Goal: Information Seeking & Learning: Learn about a topic

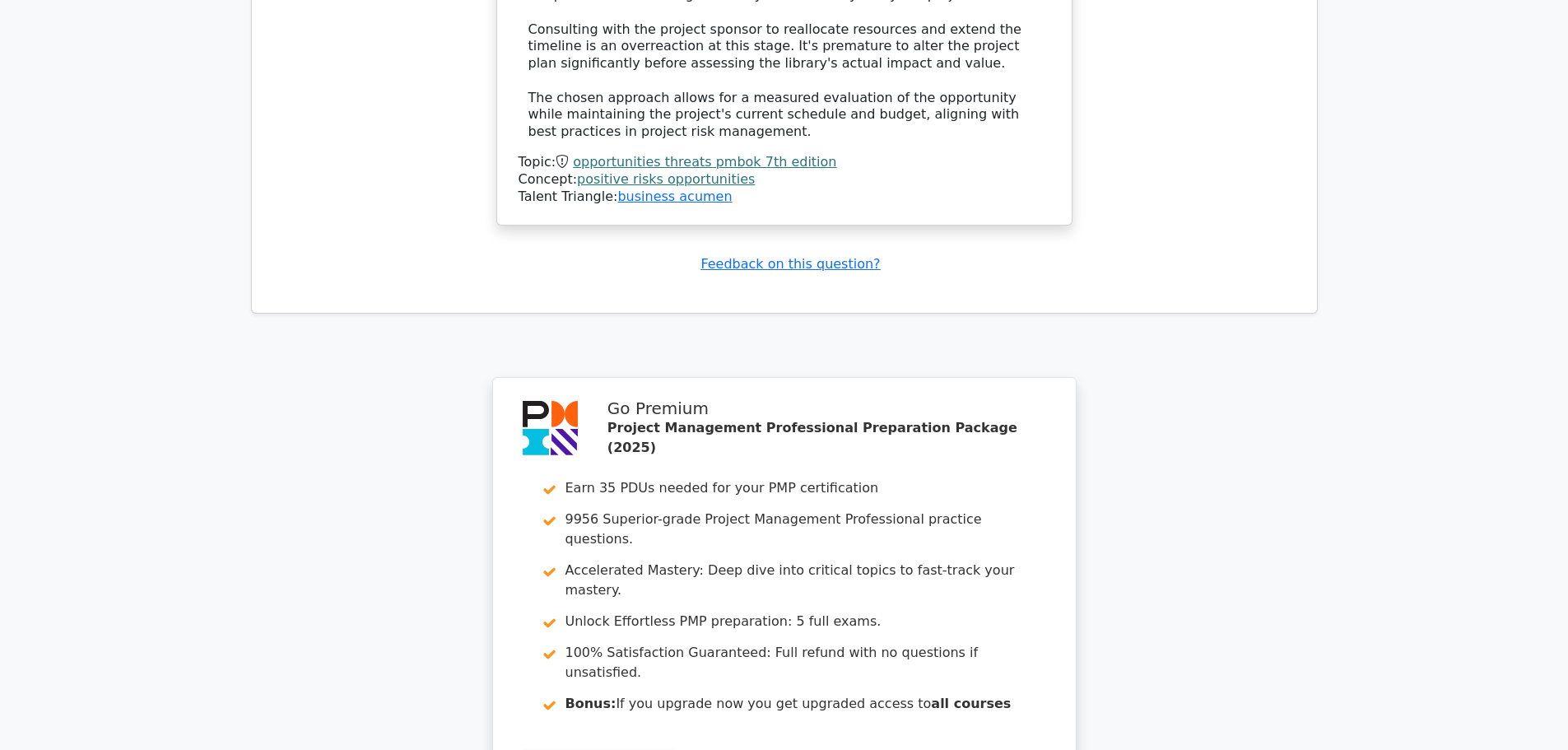
scroll to position [2513, 0]
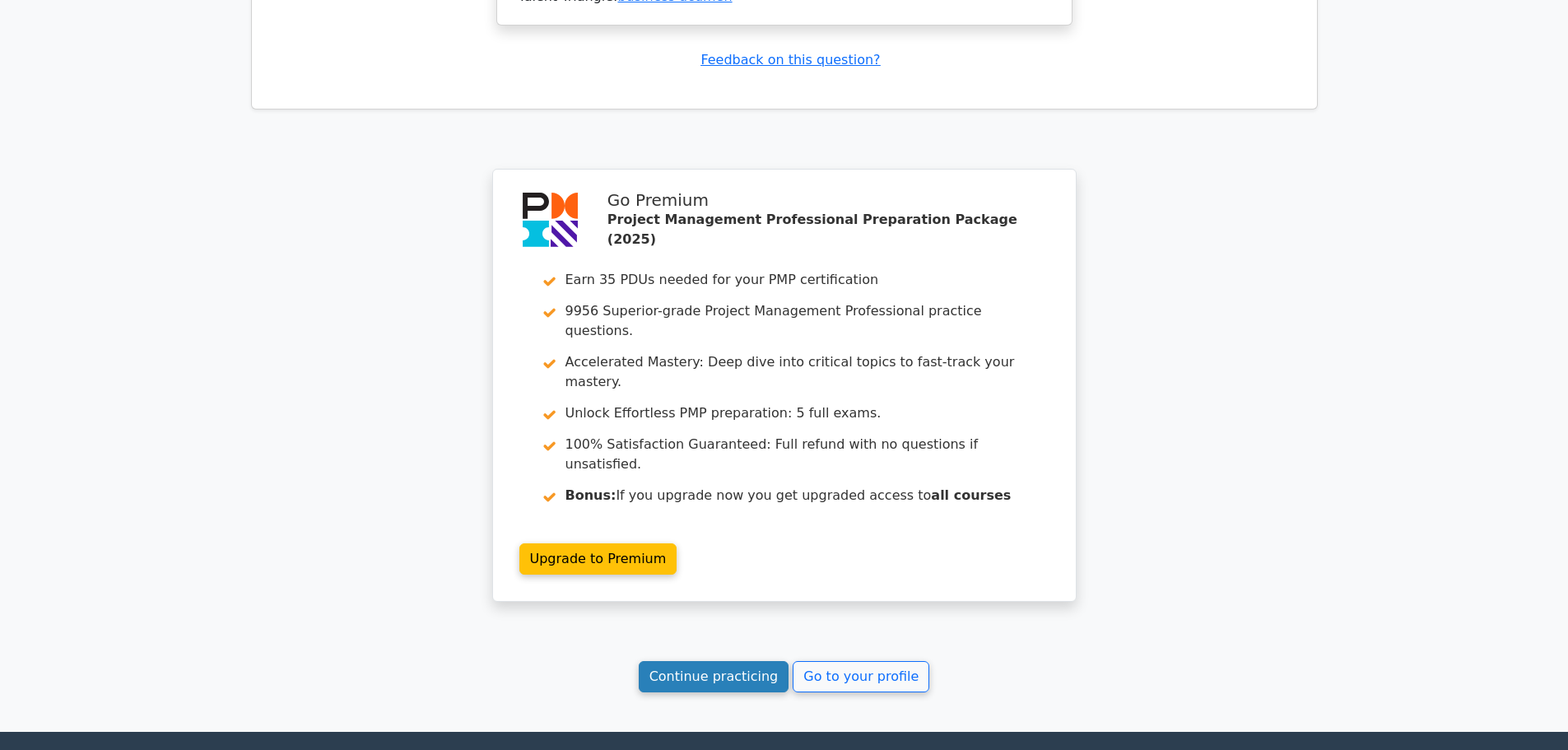
click at [685, 661] on link "Continue practicing" at bounding box center [714, 676] width 151 height 31
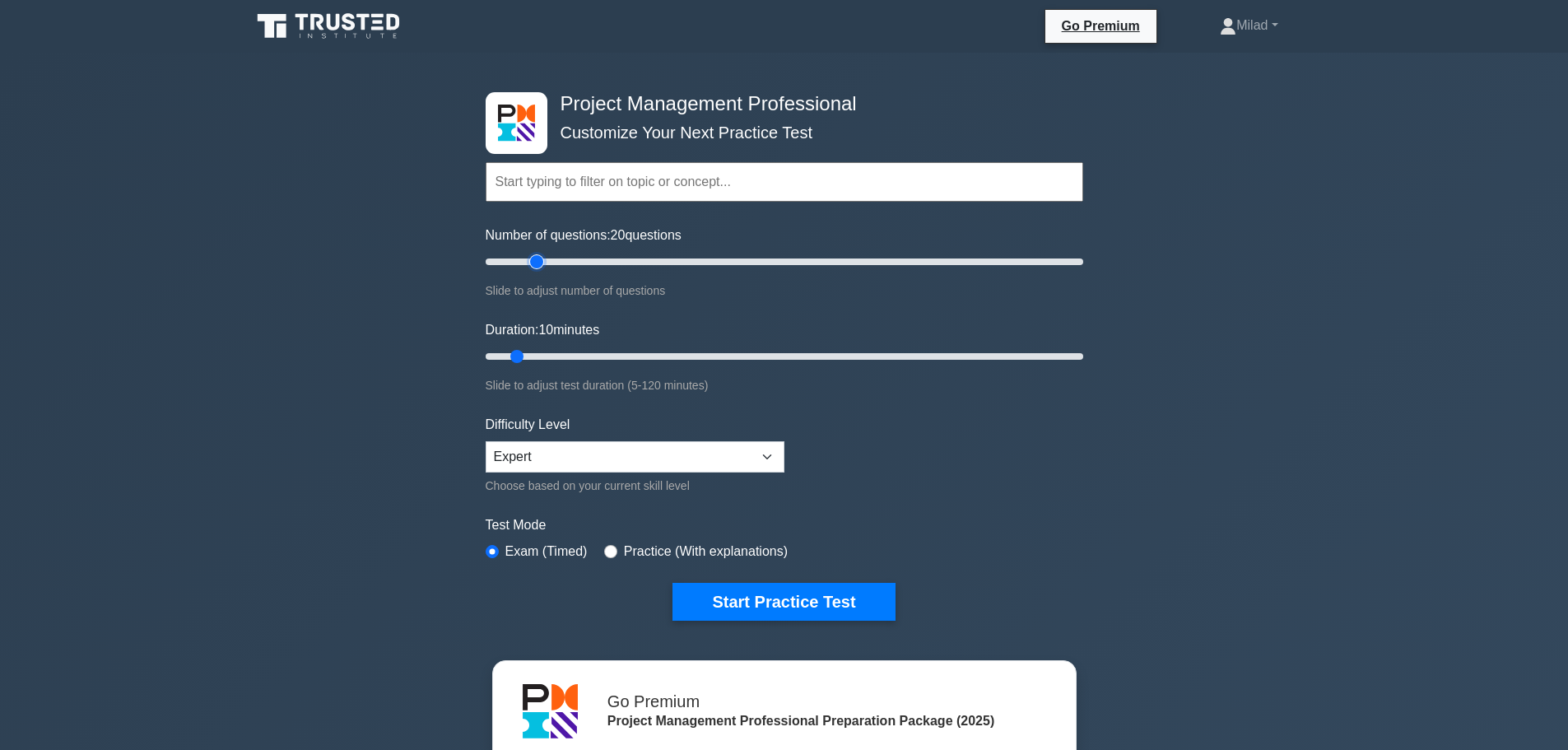
type input "20"
click at [542, 261] on input "Number of questions: 20 questions" at bounding box center [784, 261] width 597 height 20
type input "30"
click at [613, 356] on input "Duration: 30 minutes" at bounding box center [784, 356] width 597 height 20
click at [572, 446] on select "Beginner Intermediate Expert" at bounding box center [635, 457] width 299 height 31
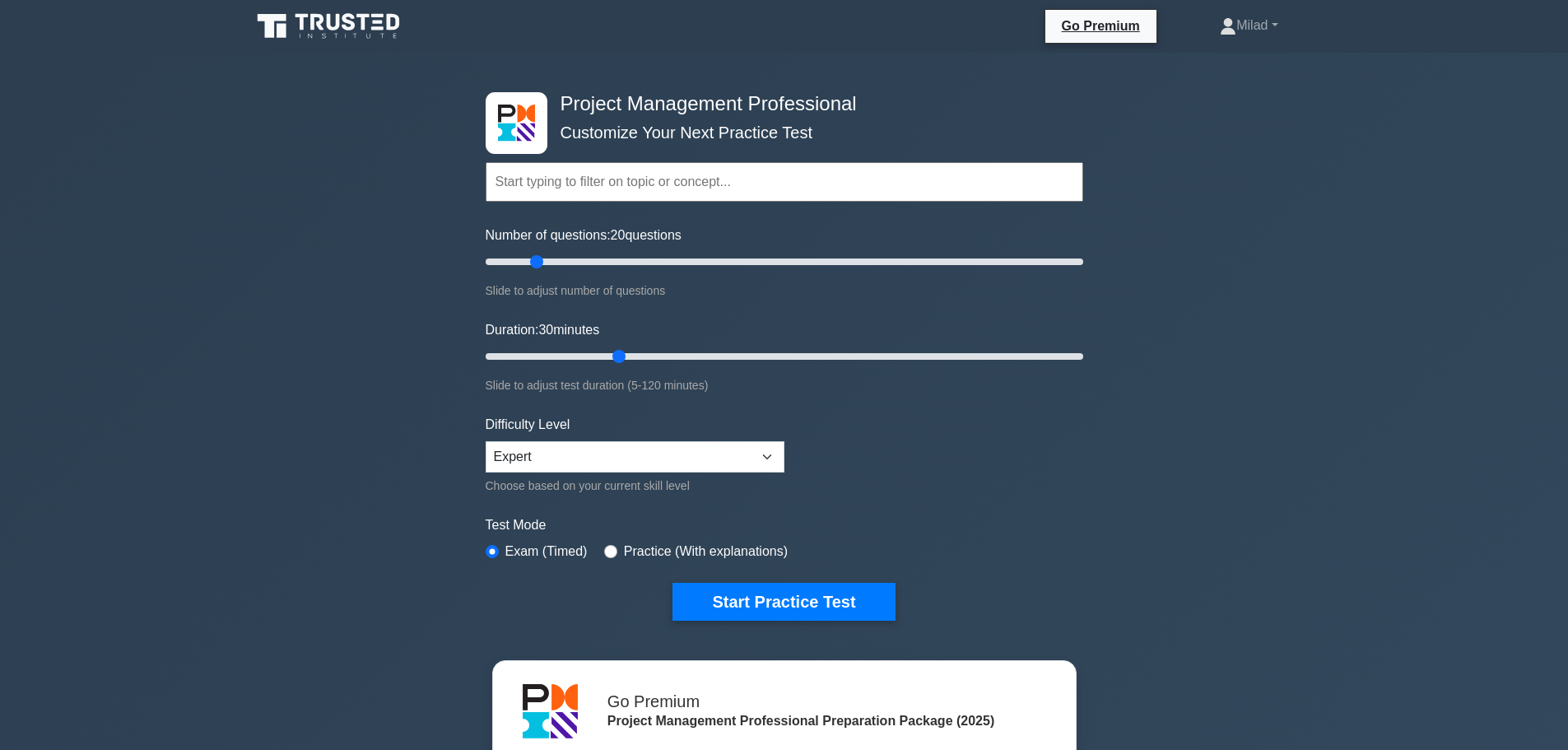
click at [936, 499] on form "Topics Scope Management Time Management Cost Management Quality Management Risk…" at bounding box center [784, 367] width 597 height 509
click at [801, 602] on button "Start Practice Test" at bounding box center [783, 602] width 222 height 38
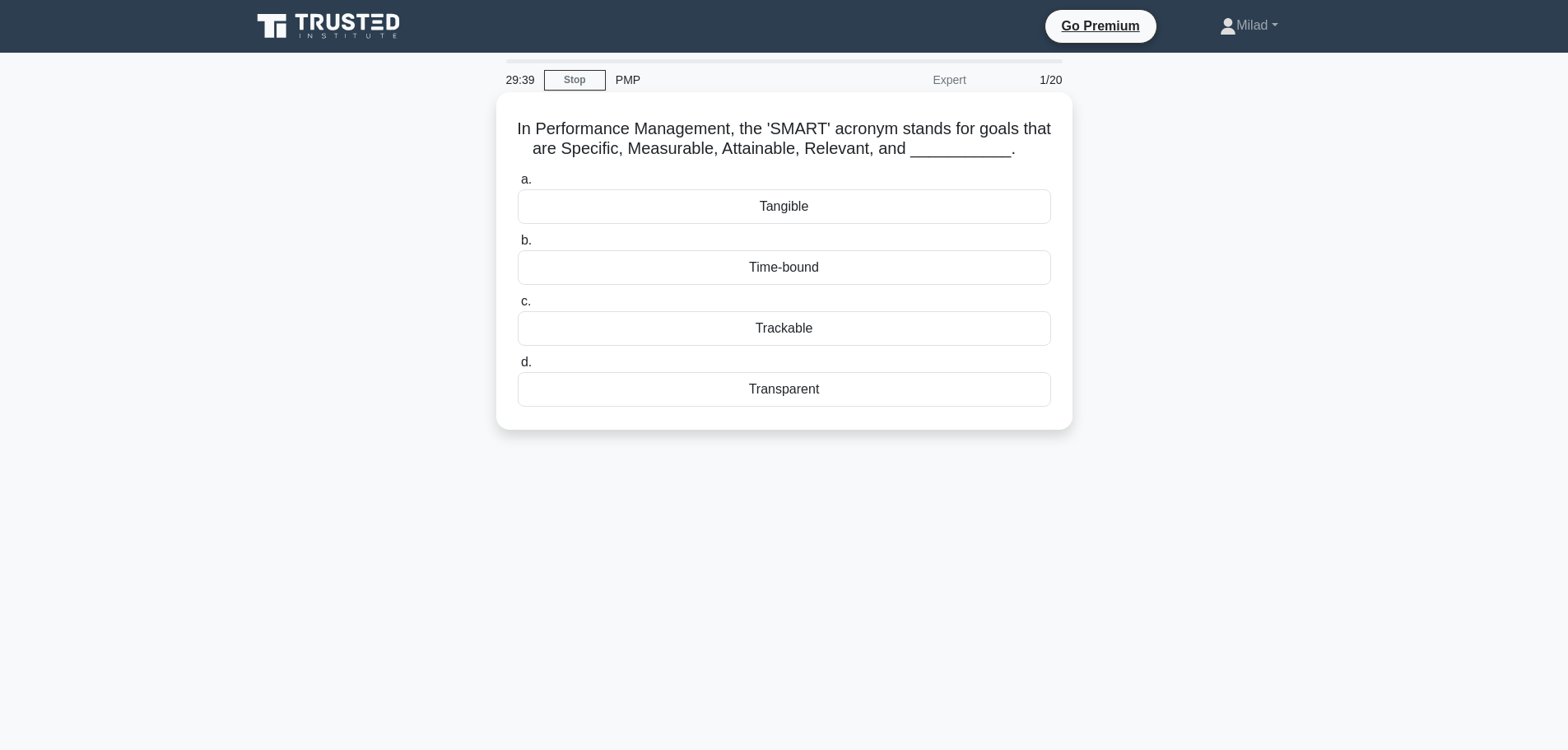
click at [785, 266] on div "Time-bound" at bounding box center [784, 267] width 533 height 34
click at [518, 246] on input "b. Time-bound" at bounding box center [518, 241] width 0 height 10
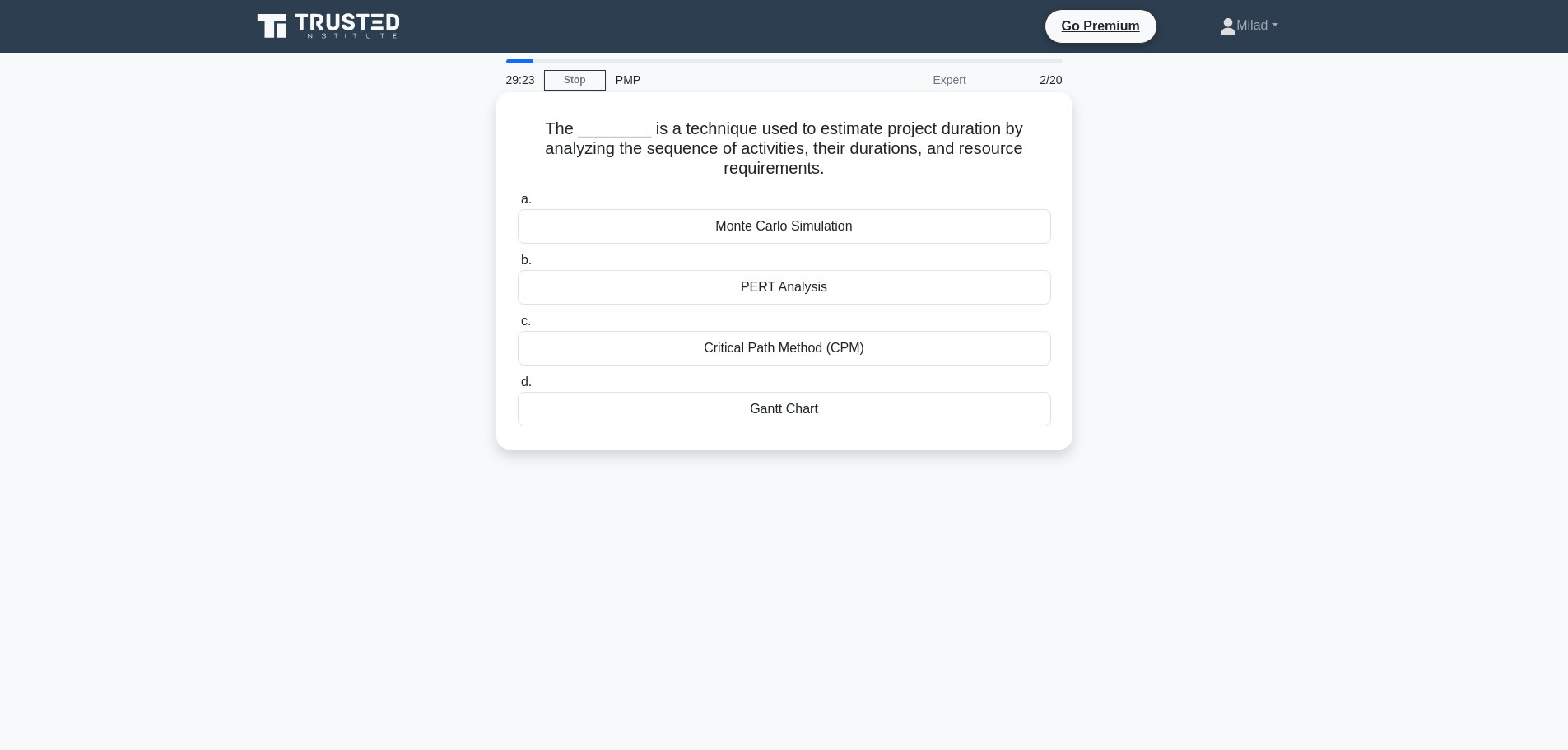
click at [751, 356] on div "Critical Path Method (CPM)" at bounding box center [784, 348] width 533 height 34
click at [518, 327] on input "c. Critical Path Method (CPM)" at bounding box center [518, 321] width 0 height 10
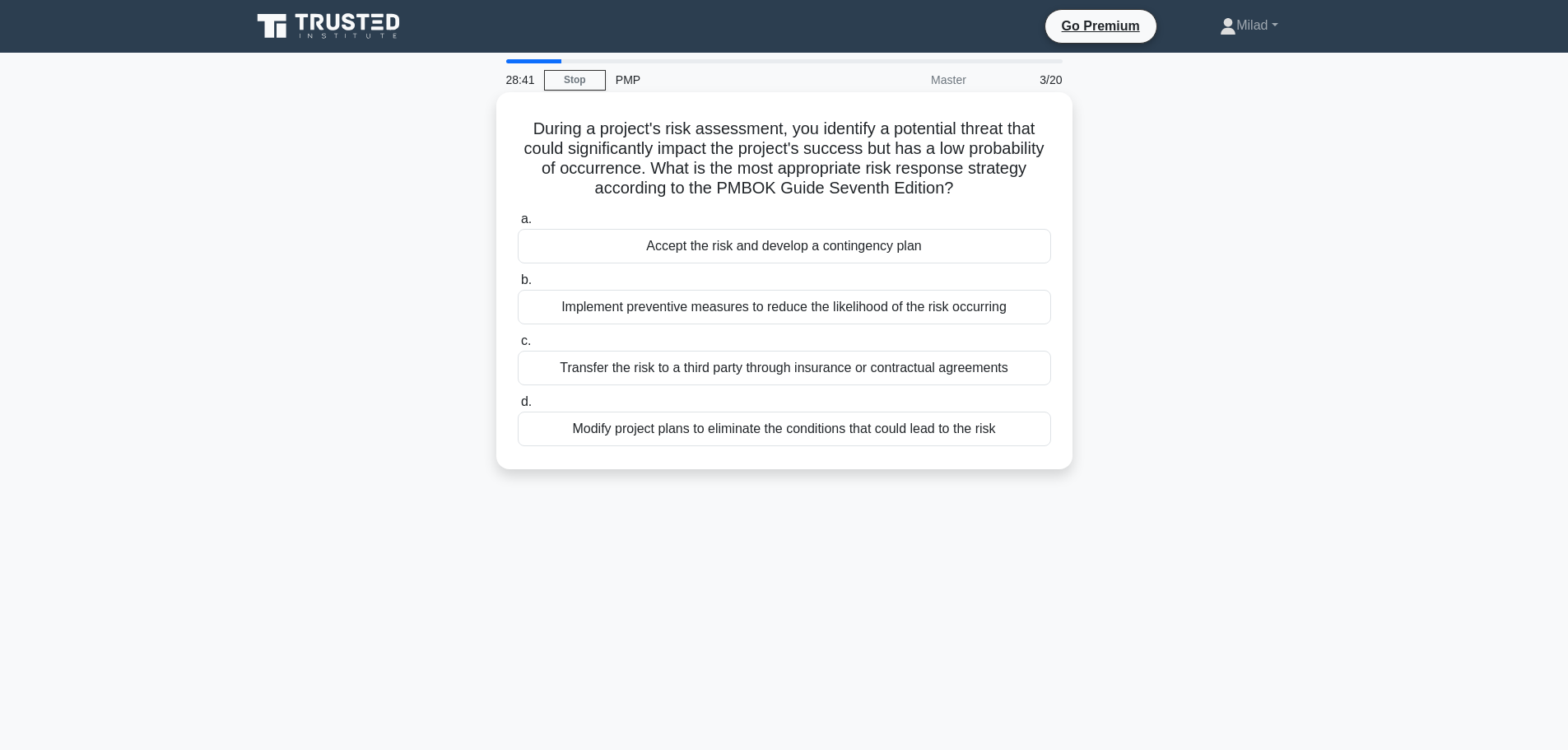
click at [686, 306] on div "Implement preventive measures to reduce the likelihood of the risk occurring" at bounding box center [784, 307] width 533 height 34
click at [518, 285] on input "b. Implement preventive measures to reduce the likelihood of the risk occurring" at bounding box center [518, 280] width 0 height 10
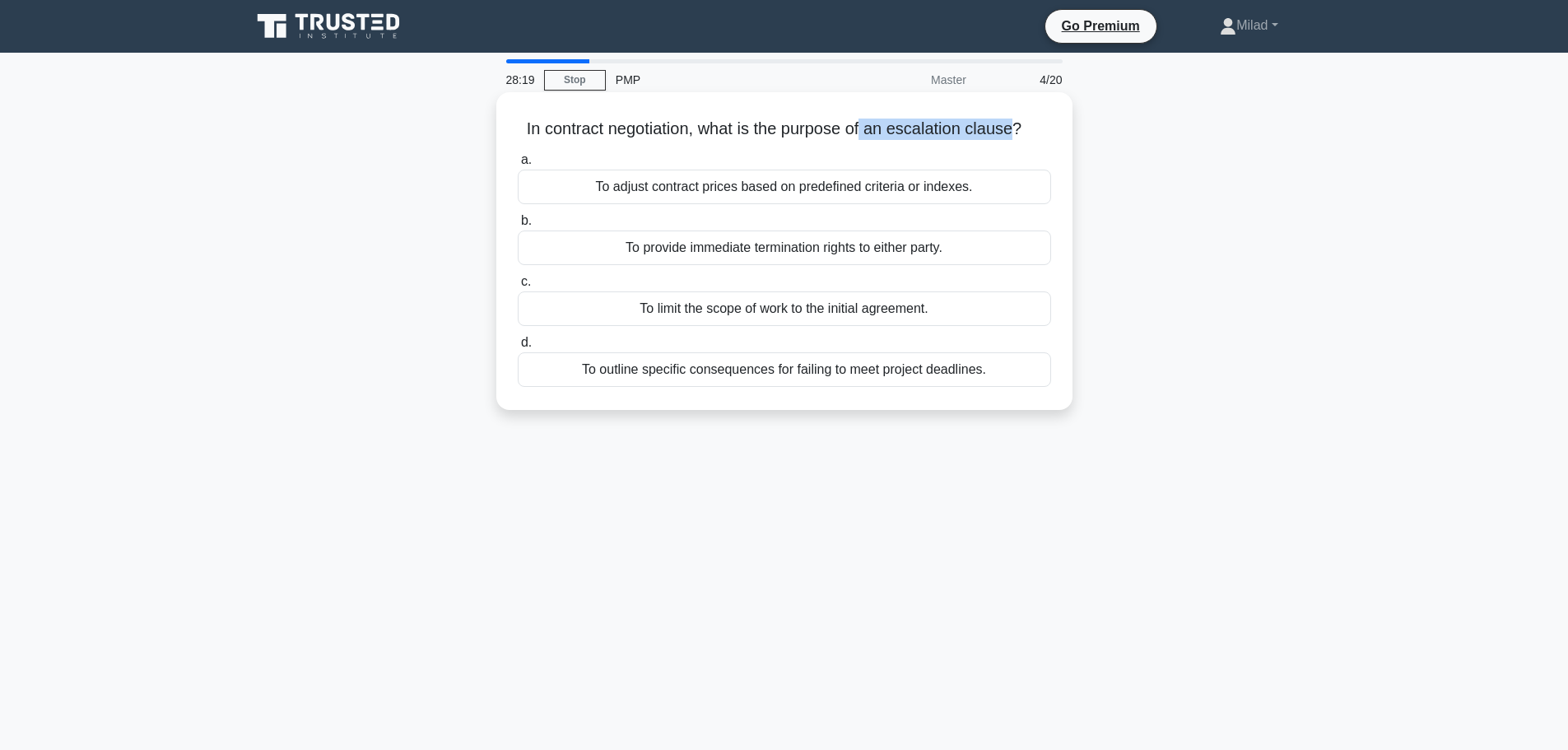
drag, startPoint x: 865, startPoint y: 133, endPoint x: 1016, endPoint y: 129, distance: 151.1
click at [1016, 129] on h5 "In contract negotiation, what is the purpose of an escalation clause? .spinner_…" at bounding box center [784, 129] width 536 height 21
click at [691, 194] on div "To adjust contract prices based on predefined criteria or indexes." at bounding box center [784, 187] width 533 height 34
click at [518, 165] on input "a. To adjust contract prices based on predefined criteria or indexes." at bounding box center [518, 160] width 0 height 10
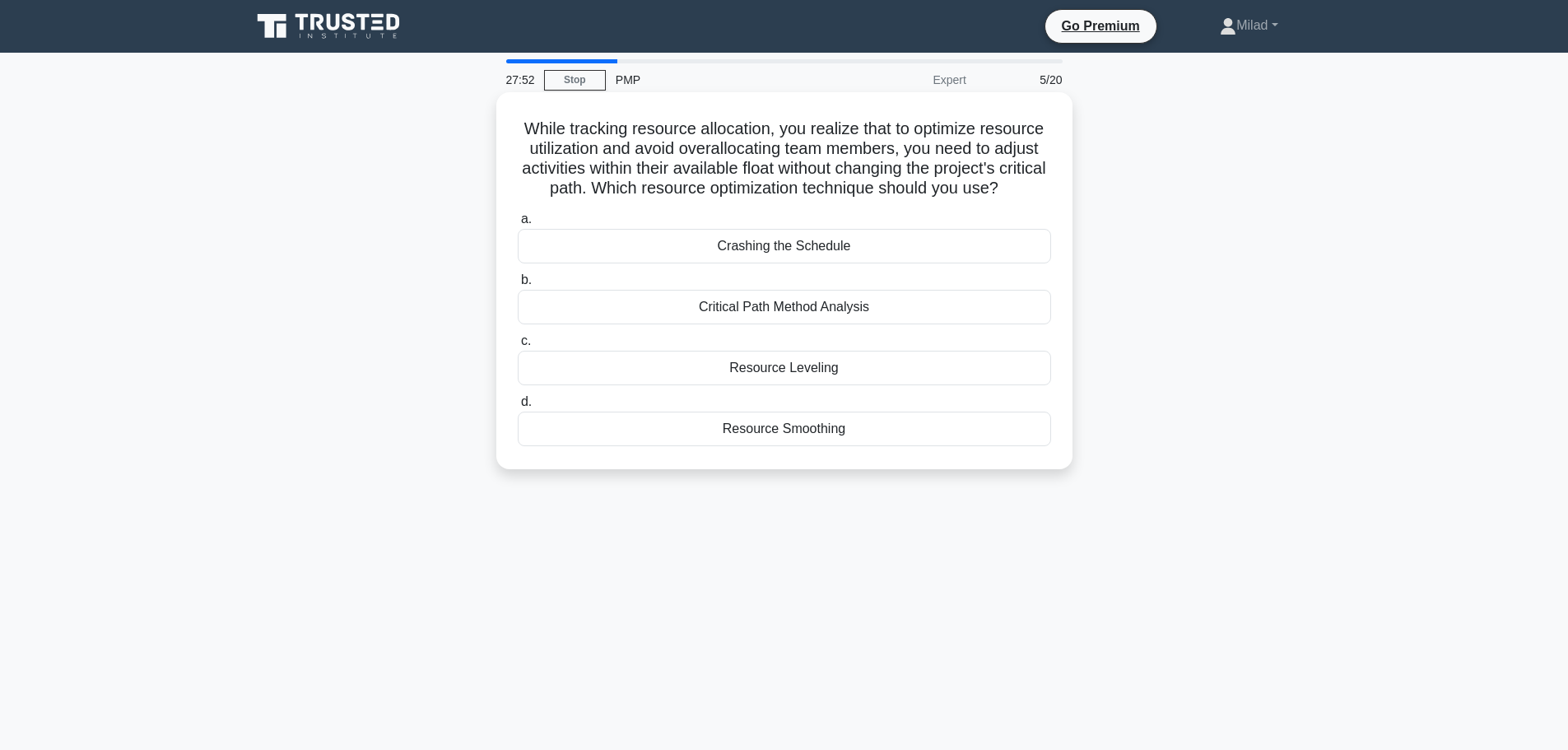
click at [757, 447] on div "Resource Smoothing" at bounding box center [784, 429] width 533 height 34
click at [518, 407] on input "d. Resource Smoothing" at bounding box center [518, 402] width 0 height 10
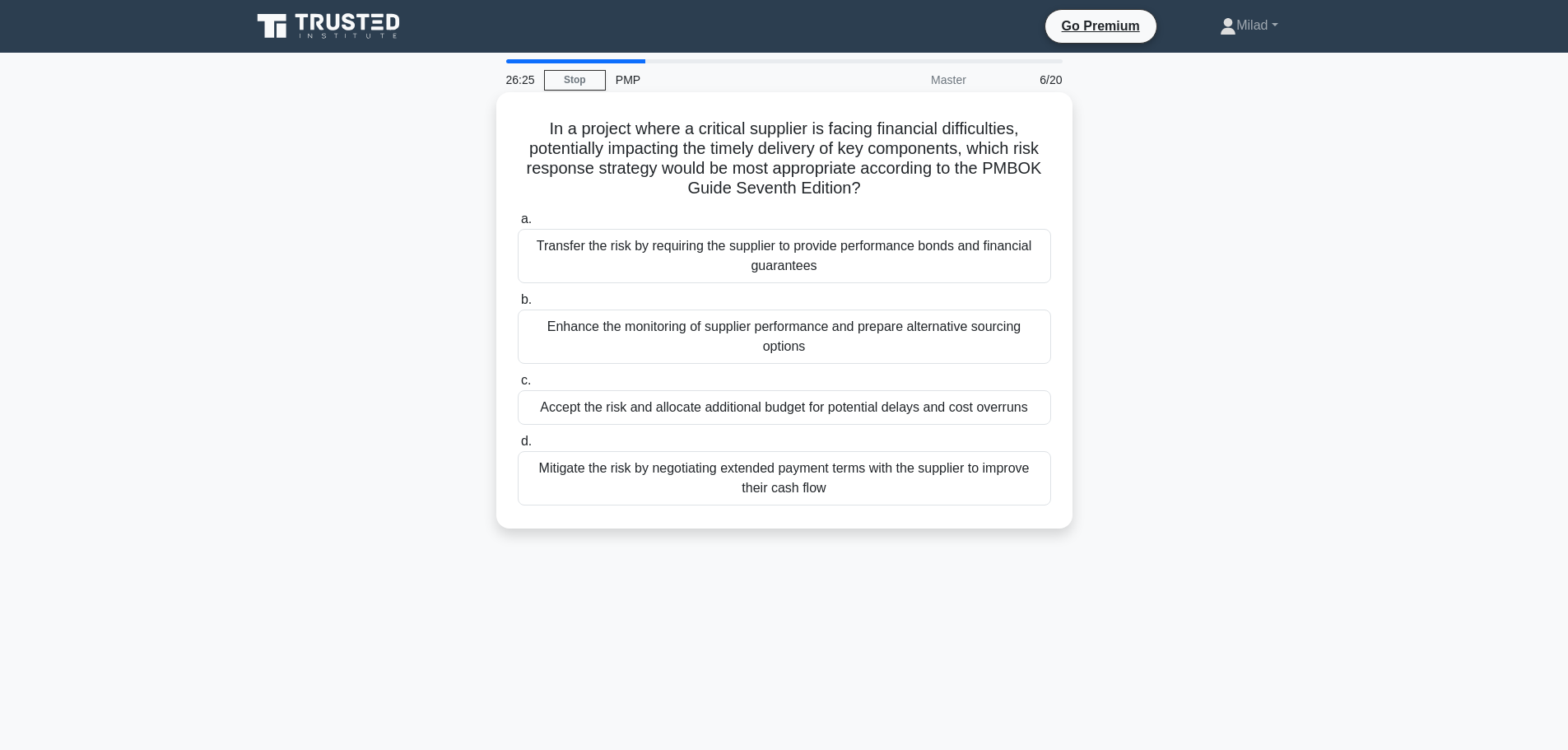
click at [862, 480] on div "Mitigate the risk by negotiating extended payment terms with the supplier to im…" at bounding box center [784, 477] width 533 height 54
click at [518, 447] on input "d. Mitigate the risk by negotiating extended payment terms with the supplier to…" at bounding box center [518, 441] width 0 height 10
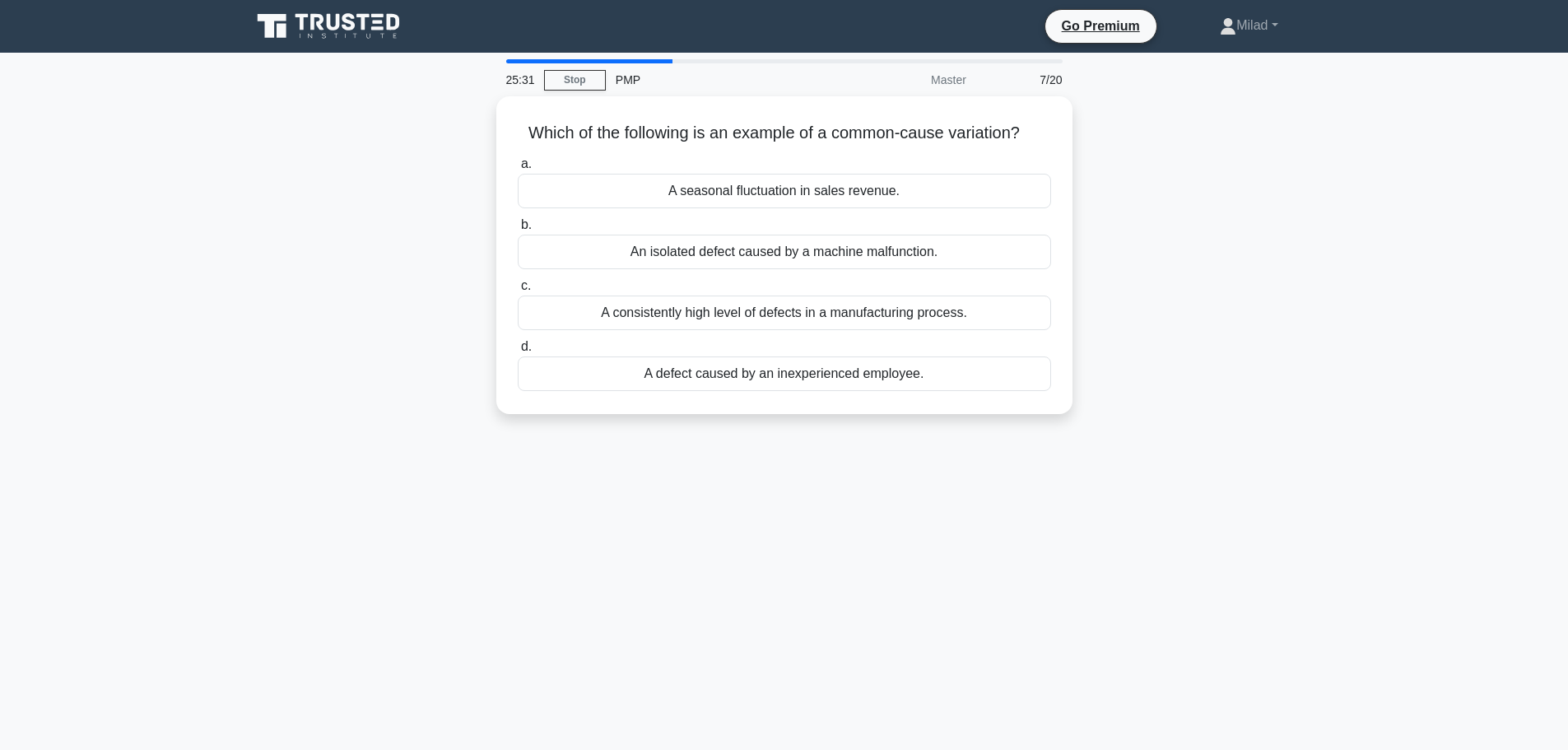
drag, startPoint x: 447, startPoint y: 103, endPoint x: 1079, endPoint y: 489, distance: 740.6
click at [1079, 489] on div "25:31 Stop PMP Master 7/20 Which of the following is an example of a common-cau…" at bounding box center [784, 471] width 1086 height 823
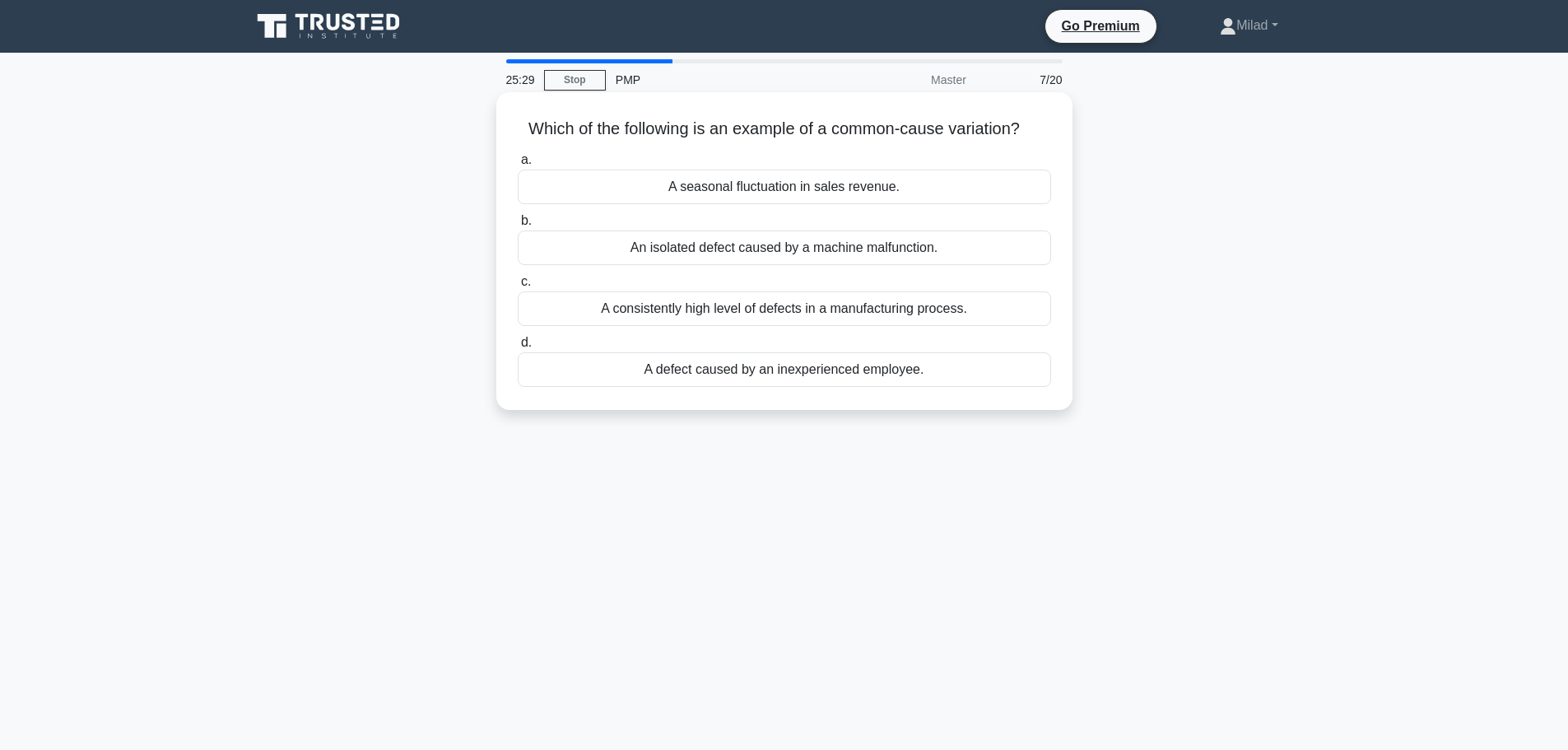
copy div "Which of the following is an example of a common-cause variation? .spinner_0XTQ…"
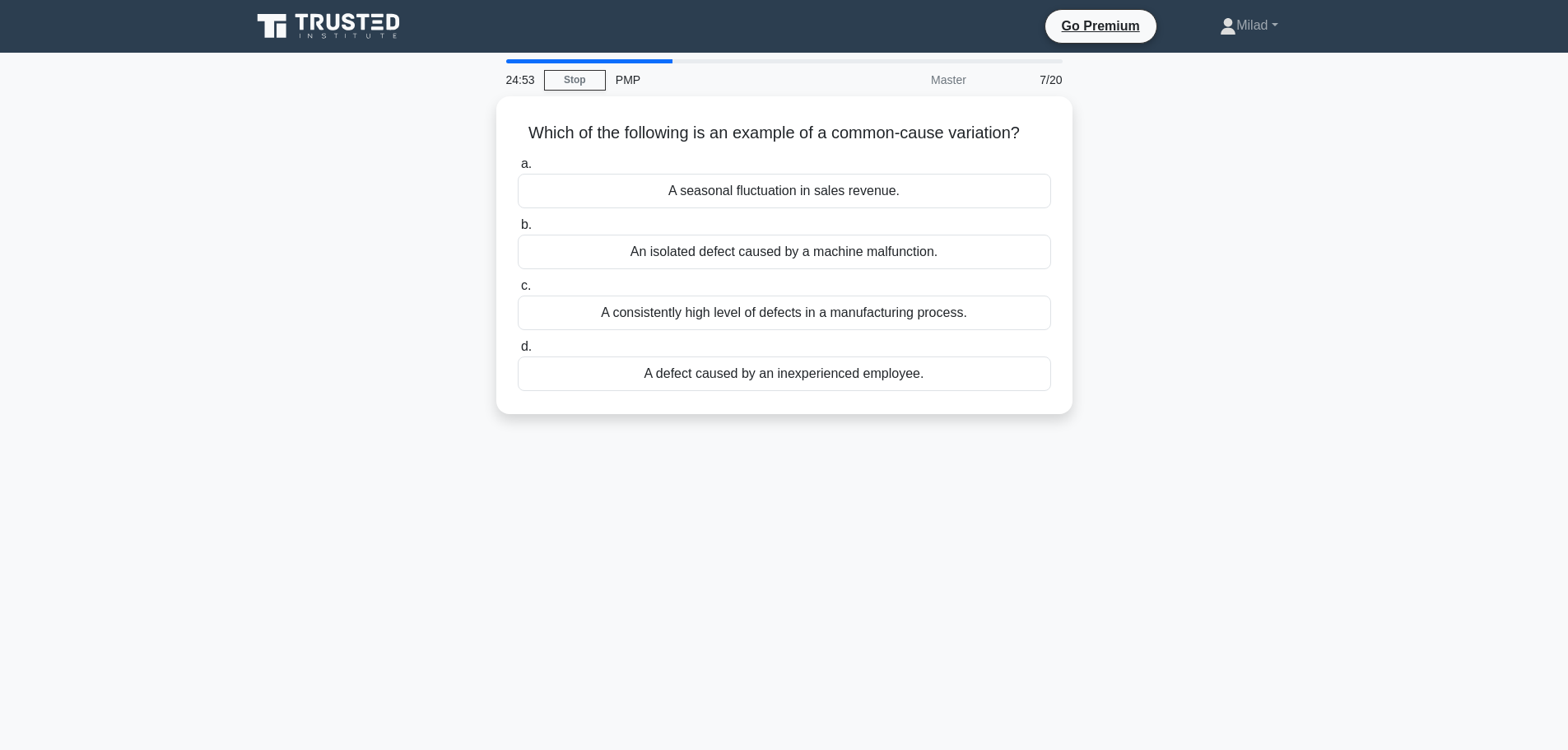
click at [1085, 459] on div "24:53 Stop PMP Master 7/20 Which of the following is an example of a common-cau…" at bounding box center [784, 471] width 1086 height 823
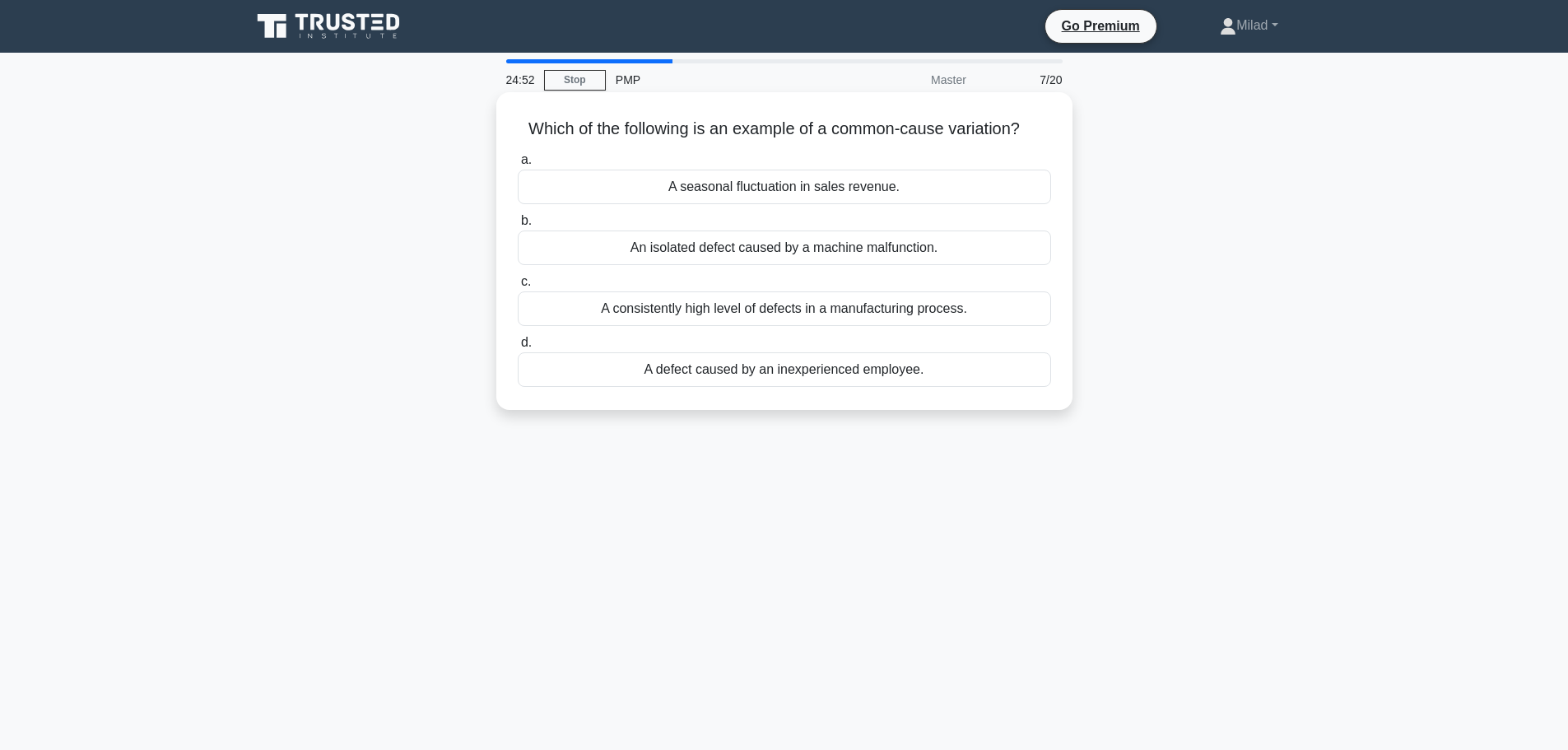
click at [817, 308] on div "A consistently high level of defects in a manufacturing process." at bounding box center [784, 309] width 533 height 34
click at [518, 287] on input "c. A consistently high level of defects in a manufacturing process." at bounding box center [518, 282] width 0 height 10
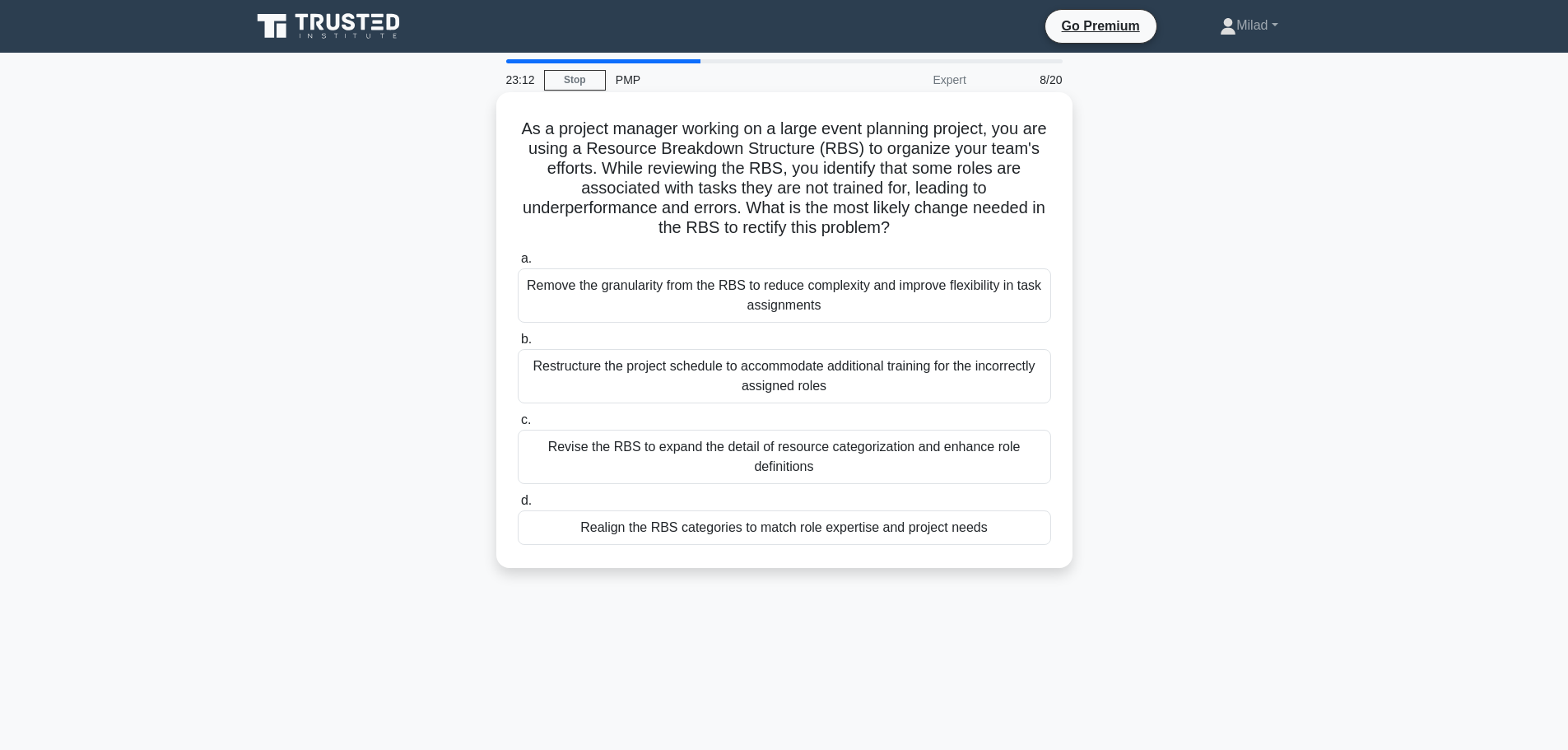
click at [857, 532] on div "Realign the RBS categories to match role expertise and project needs" at bounding box center [784, 528] width 533 height 34
click at [518, 507] on input "d. Realign the RBS categories to match role expertise and project needs" at bounding box center [518, 501] width 0 height 10
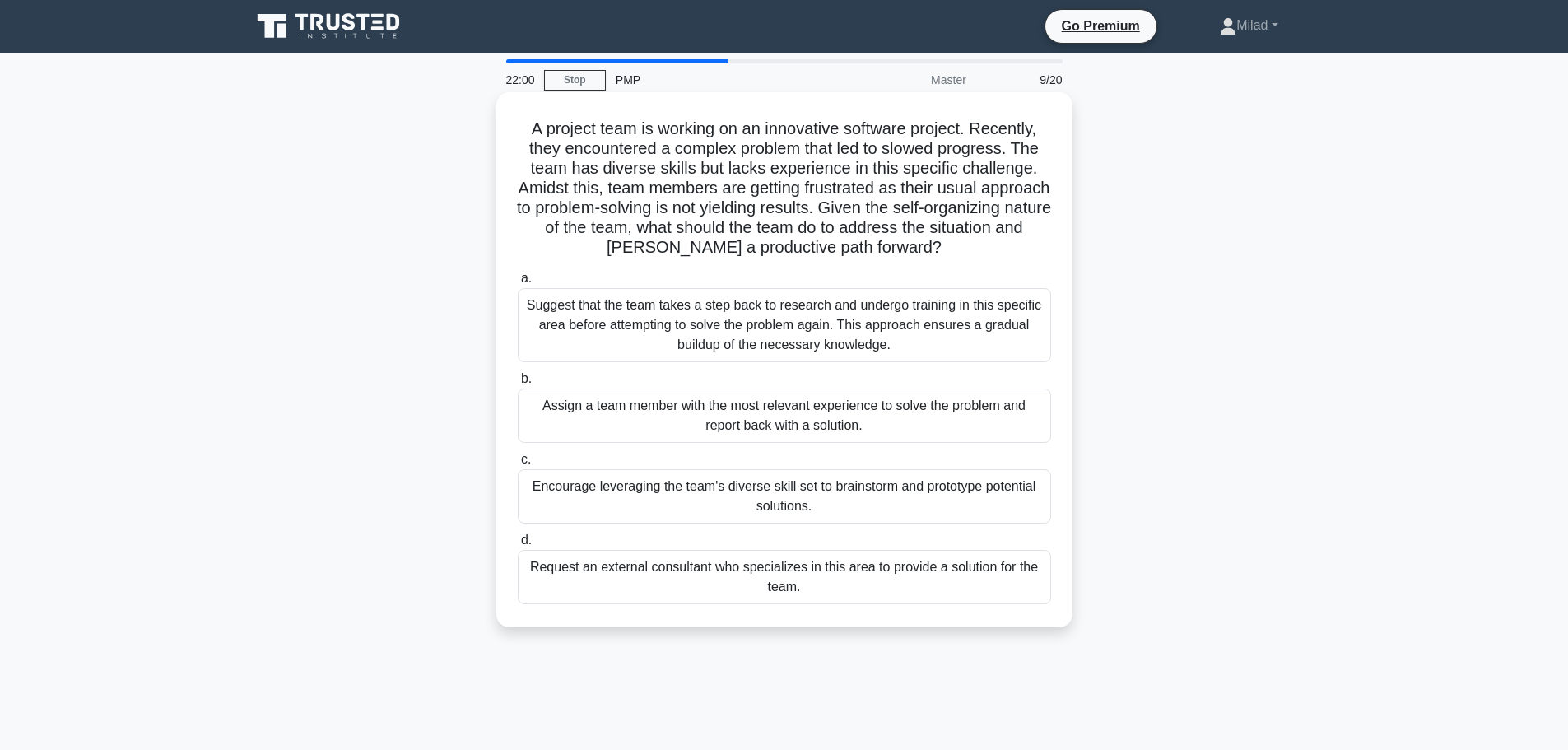
click at [779, 587] on div "Request an external consultant who specializes in this area to provide a soluti…" at bounding box center [784, 577] width 533 height 54
click at [518, 546] on input "d. Request an external consultant who specializes in this area to provide a sol…" at bounding box center [518, 540] width 0 height 10
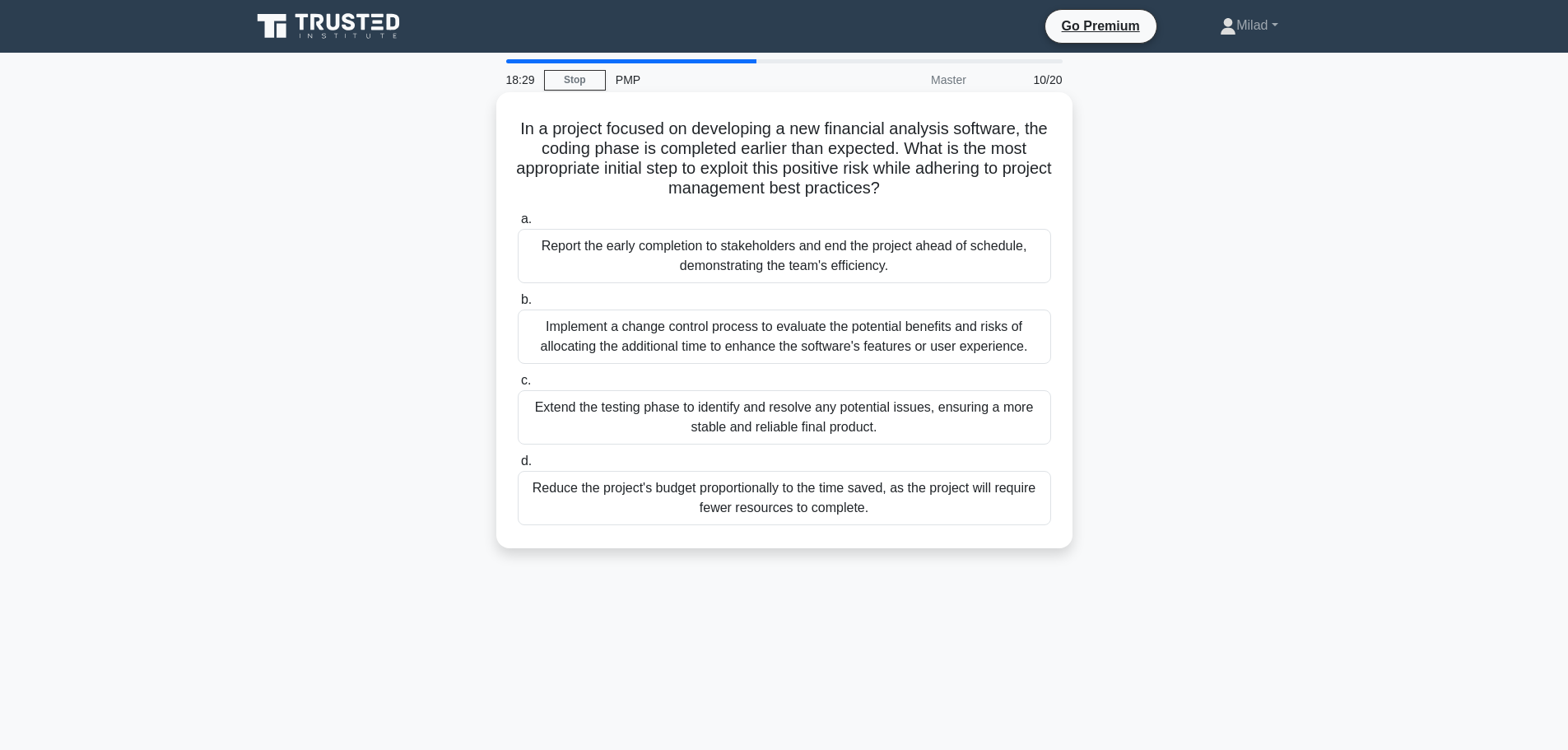
click at [843, 503] on div "Reduce the project's budget proportionally to the time saved, as the project wi…" at bounding box center [784, 497] width 533 height 54
click at [518, 467] on input "d. Reduce the project's budget proportionally to the time saved, as the project…" at bounding box center [518, 461] width 0 height 10
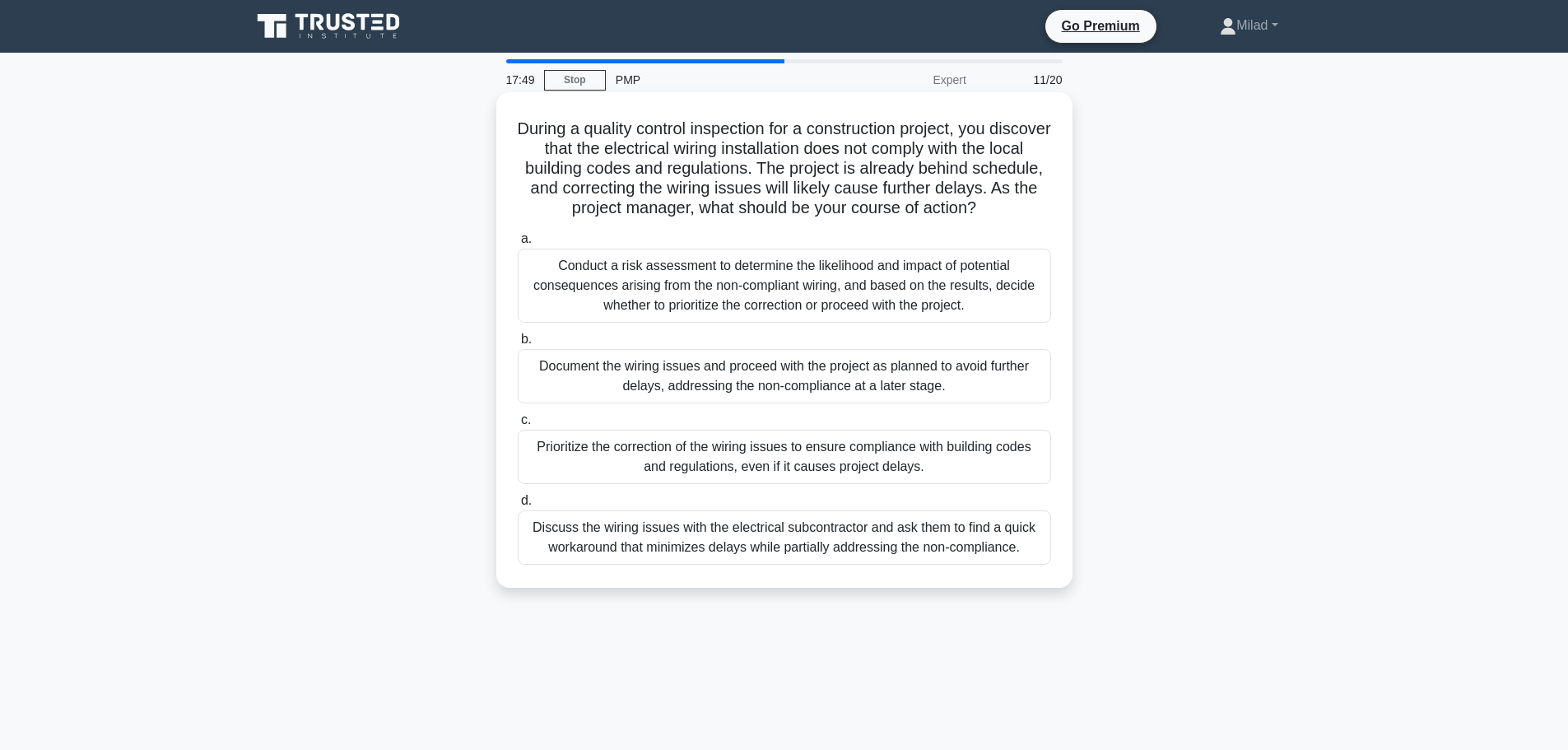
click at [830, 484] on div "Prioritize the correction of the wiring issues to ensure compliance with buildi…" at bounding box center [784, 456] width 533 height 54
click at [518, 426] on input "c. Prioritize the correction of the wiring issues to ensure compliance with bui…" at bounding box center [518, 420] width 0 height 10
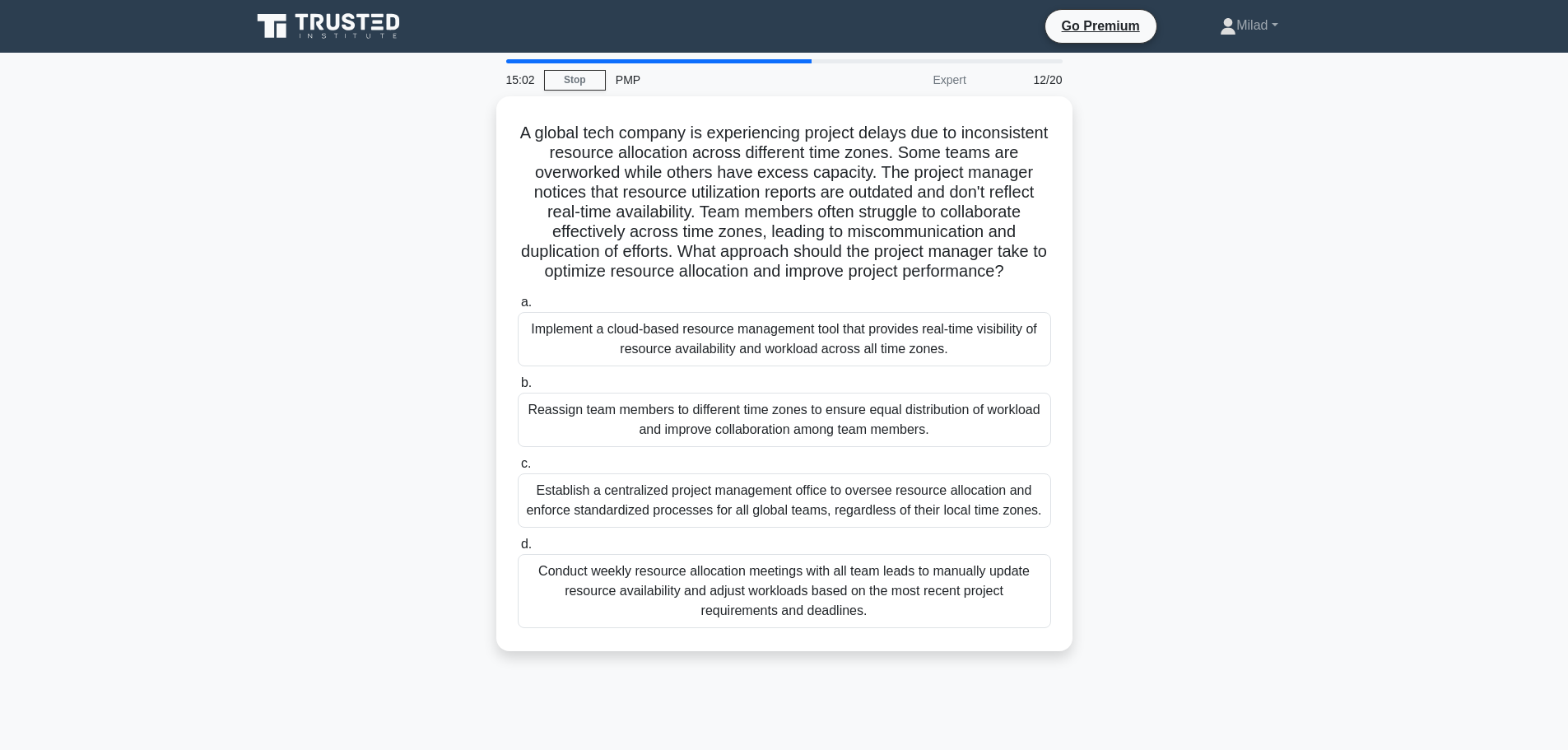
drag, startPoint x: 488, startPoint y: 118, endPoint x: 1070, endPoint y: 724, distance: 840.2
click at [1070, 724] on div "15:02 Stop PMP Expert 12/20 A global tech company is experiencing project delay…" at bounding box center [784, 471] width 1086 height 823
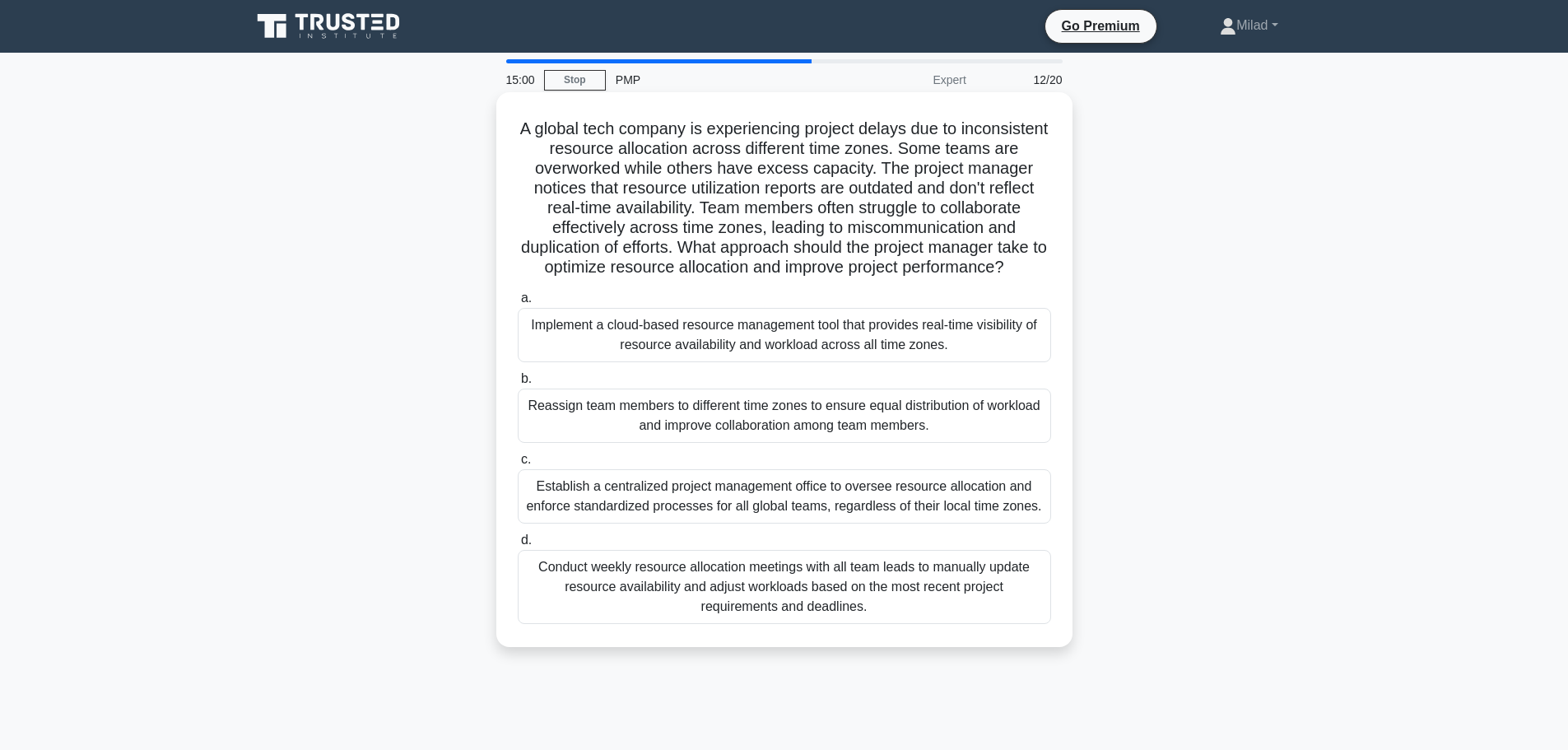
copy div "A global tech company is experiencing project delays due to inconsistent resour…"
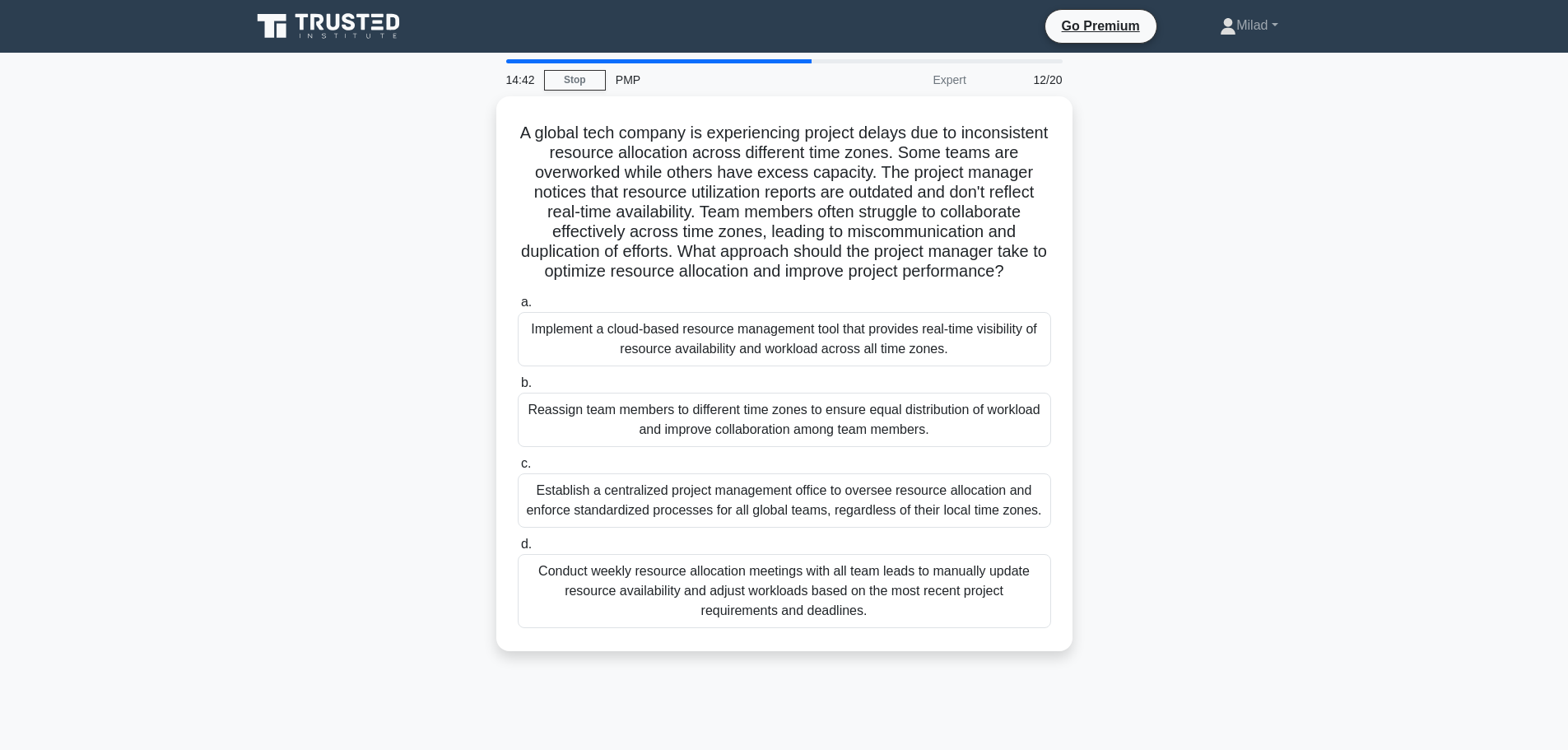
click at [1278, 423] on div "A global tech company is experiencing project delays due to inconsistent resour…" at bounding box center [784, 383] width 1086 height 574
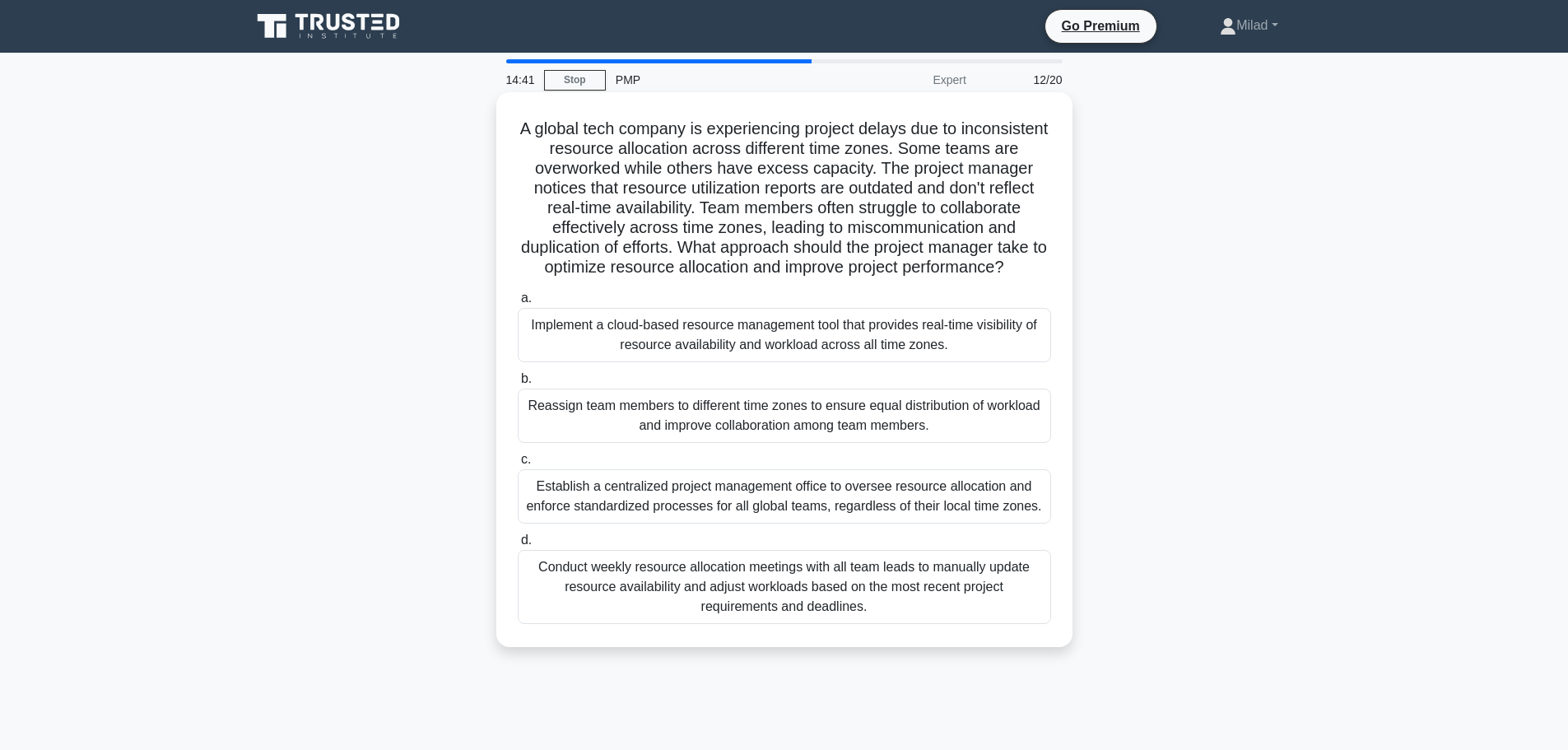
click at [715, 348] on div "Implement a cloud-based resource management tool that provides real-time visibi…" at bounding box center [784, 334] width 533 height 54
click at [518, 303] on input "a. Implement a cloud-based resource management tool that provides real-time vis…" at bounding box center [518, 298] width 0 height 10
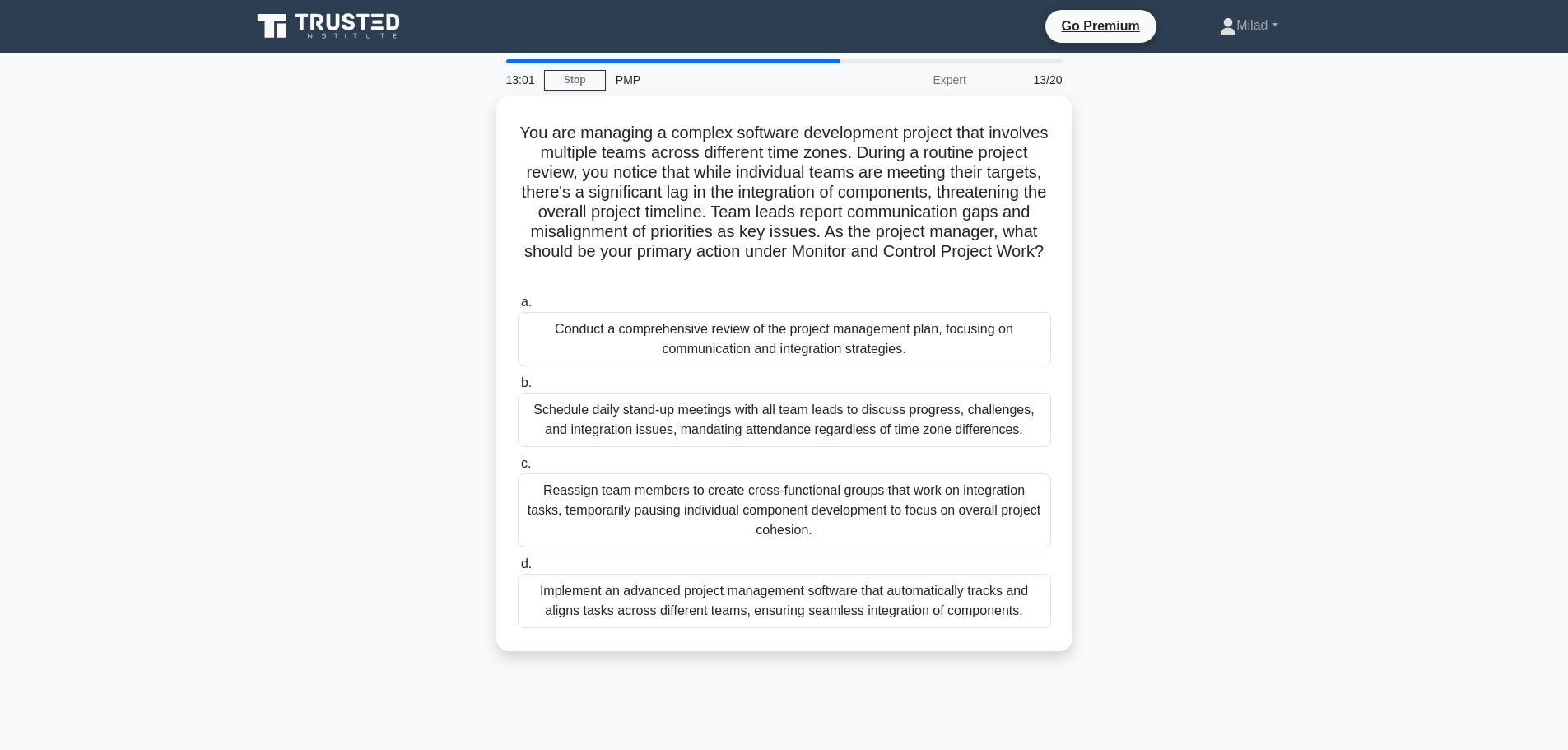
drag, startPoint x: 534, startPoint y: 130, endPoint x: 1092, endPoint y: 705, distance: 801.2
click at [1092, 722] on div "13:01 Stop PMP Expert 13/20 You are managing a complex software development pro…" at bounding box center [784, 471] width 1086 height 823
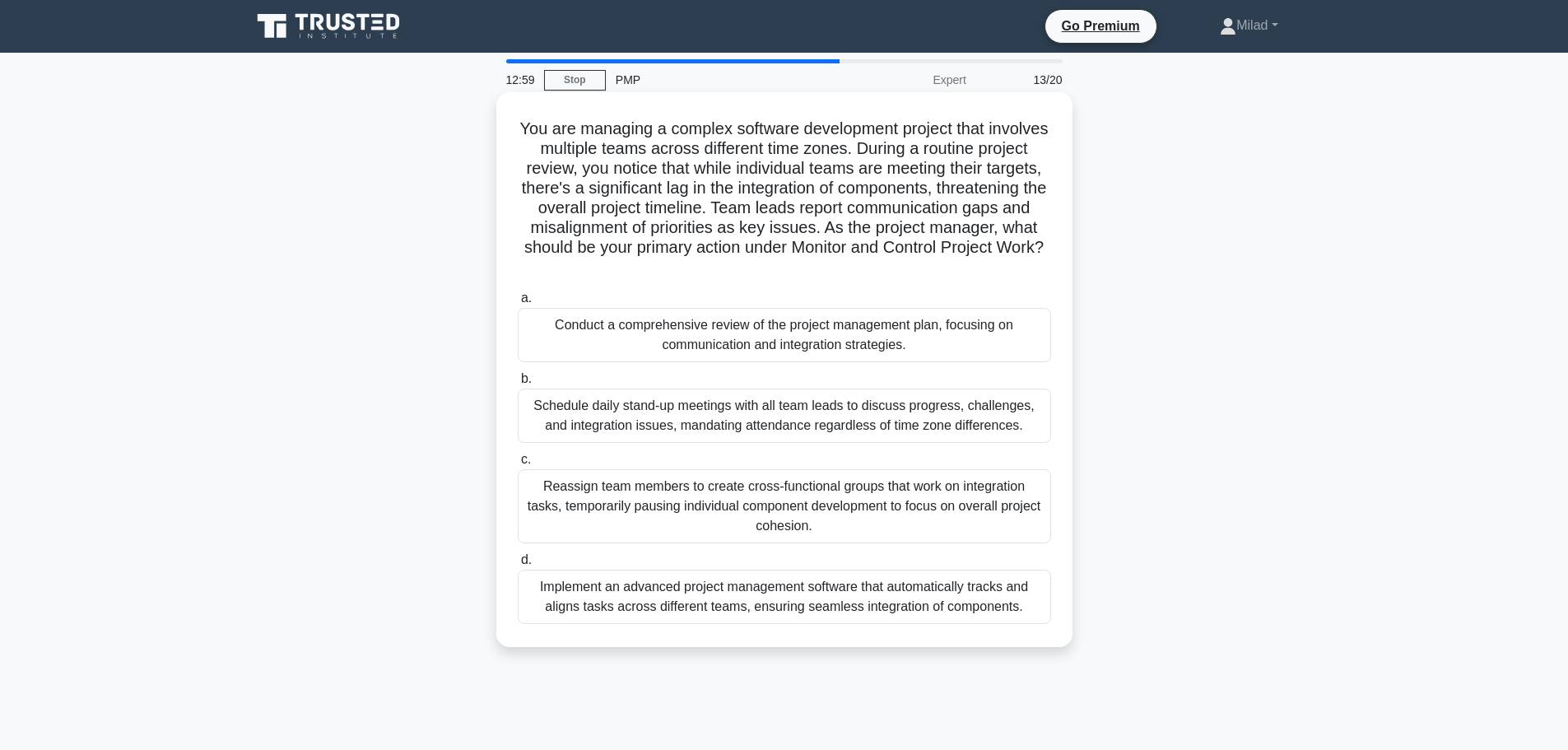
copy div "You are managing a complex software development project that involves multiple …"
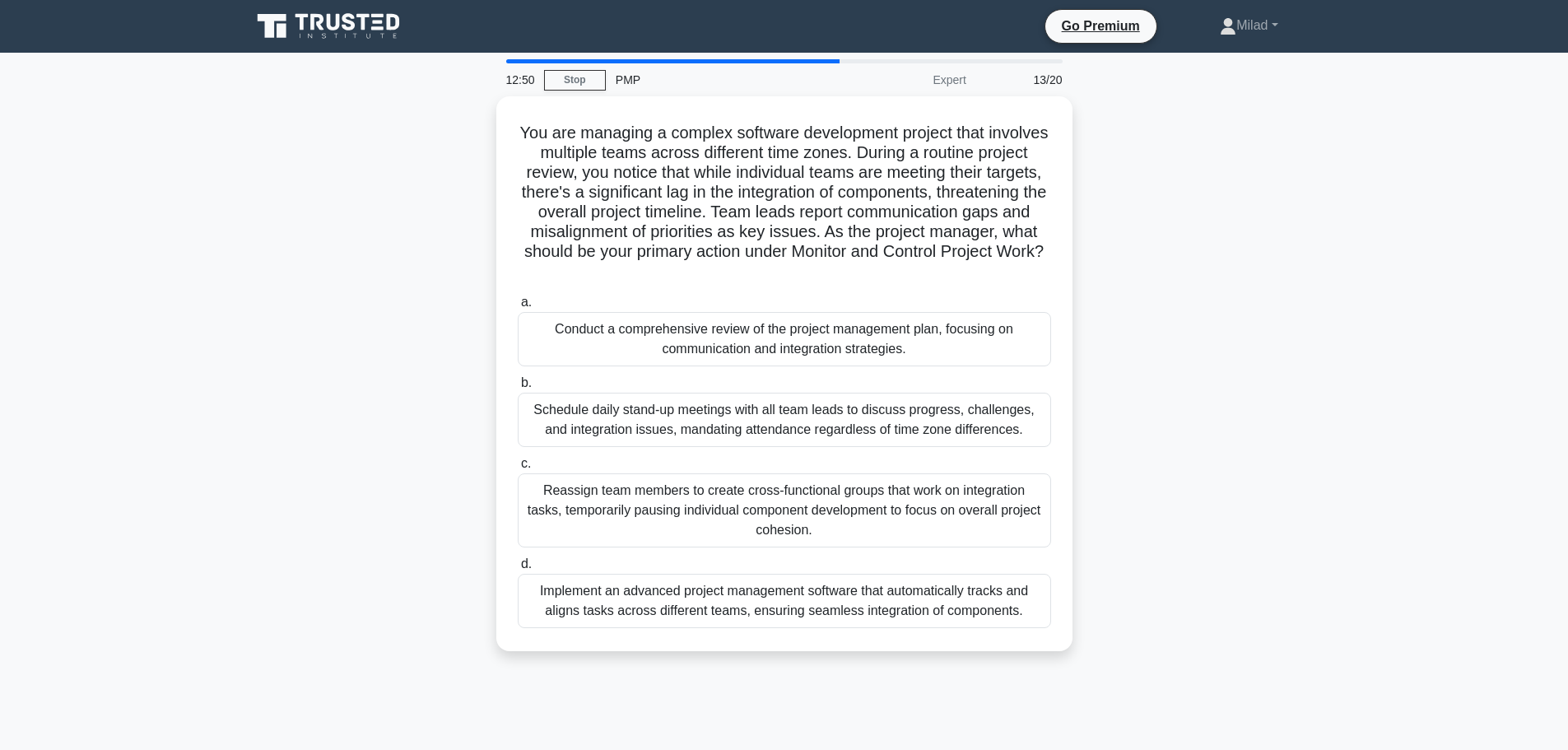
click at [1313, 429] on div "You are managing a complex software development project that involves multiple …" at bounding box center [784, 383] width 1086 height 574
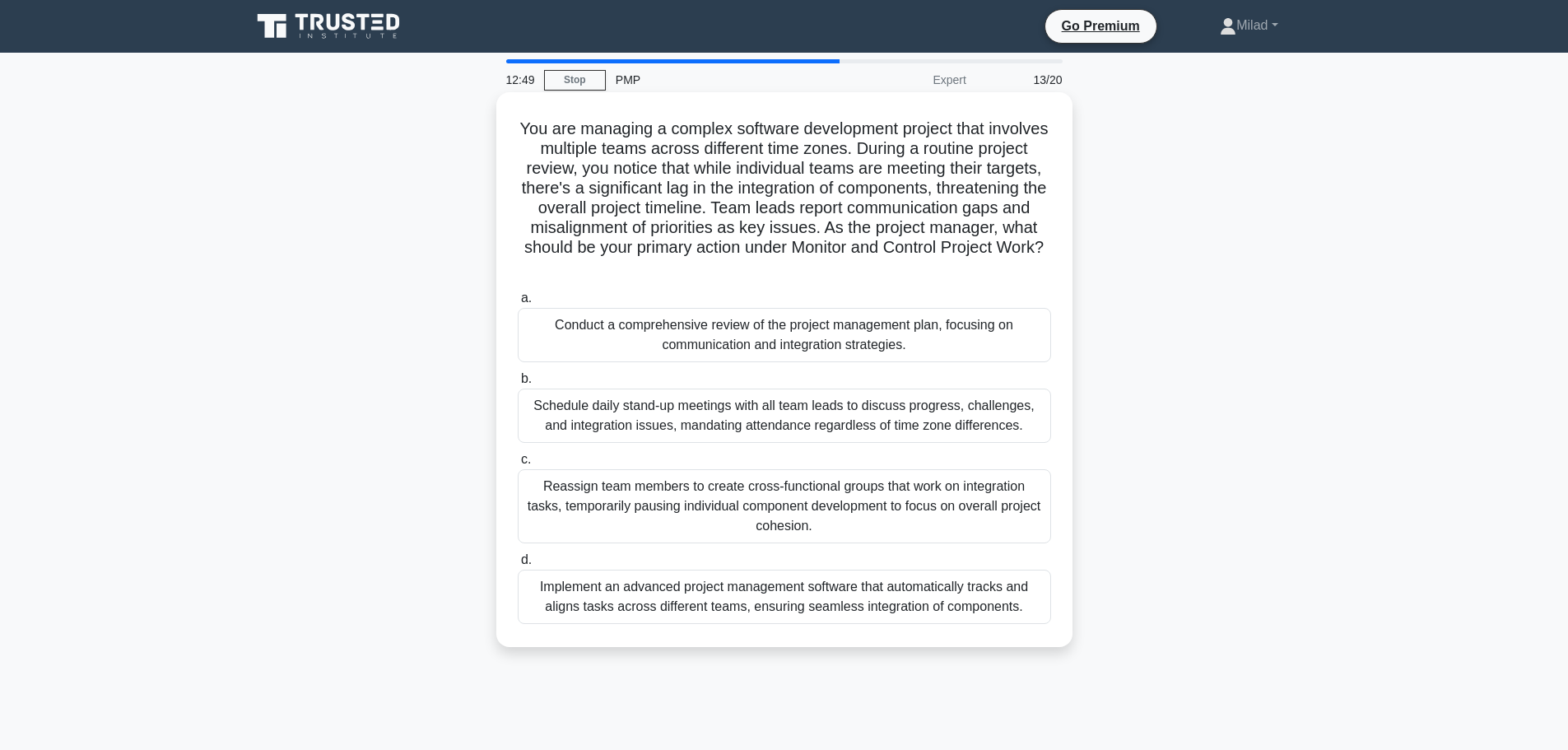
click at [677, 335] on div "Conduct a comprehensive review of the project management plan, focusing on comm…" at bounding box center [784, 334] width 533 height 54
click at [662, 326] on div "Conduct a comprehensive review of the project management plan, focusing on comm…" at bounding box center [784, 334] width 533 height 54
click at [518, 303] on input "a. Conduct a comprehensive review of the project management plan, focusing on c…" at bounding box center [518, 298] width 0 height 10
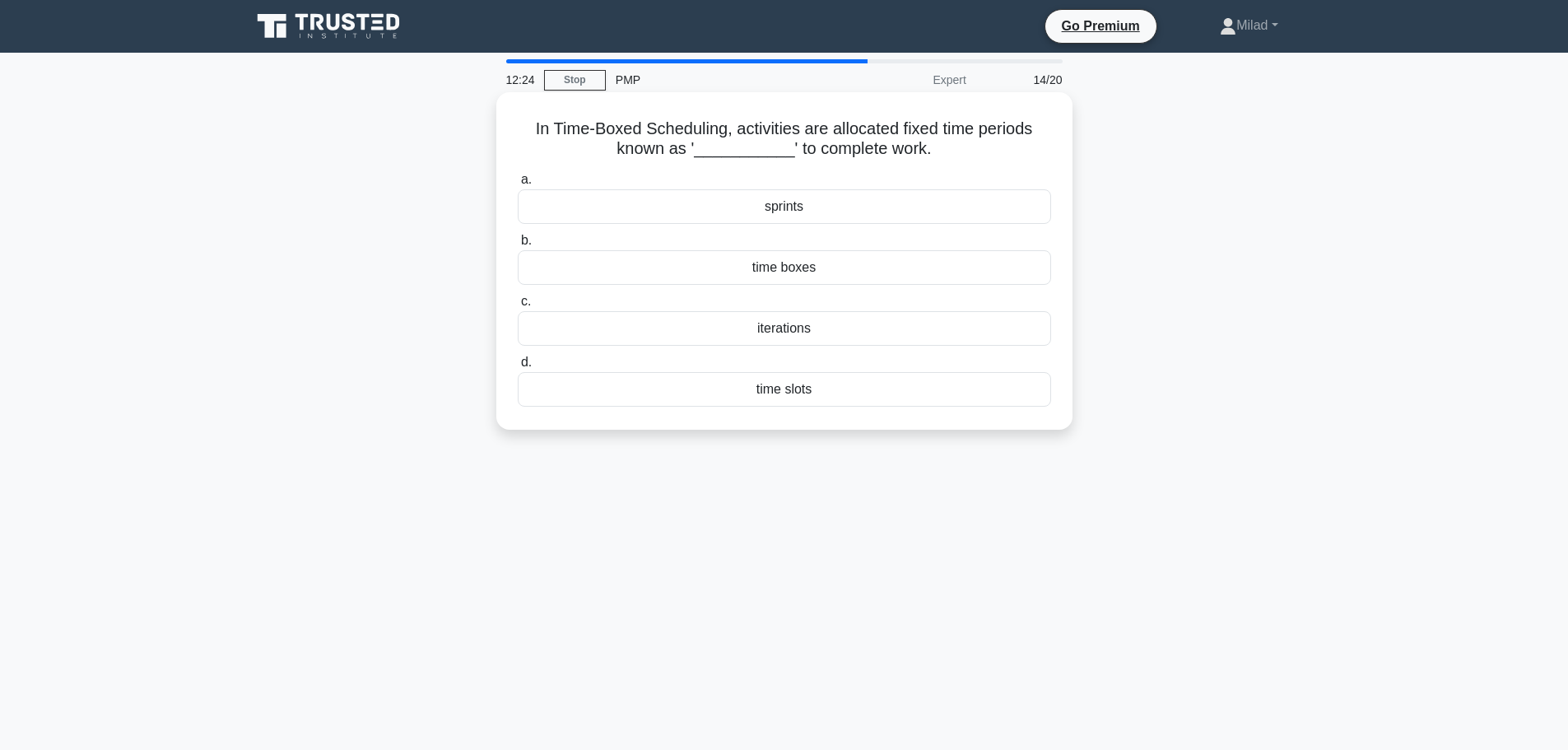
click at [730, 274] on div "time boxes" at bounding box center [784, 267] width 533 height 34
click at [518, 246] on input "b. time boxes" at bounding box center [518, 241] width 0 height 10
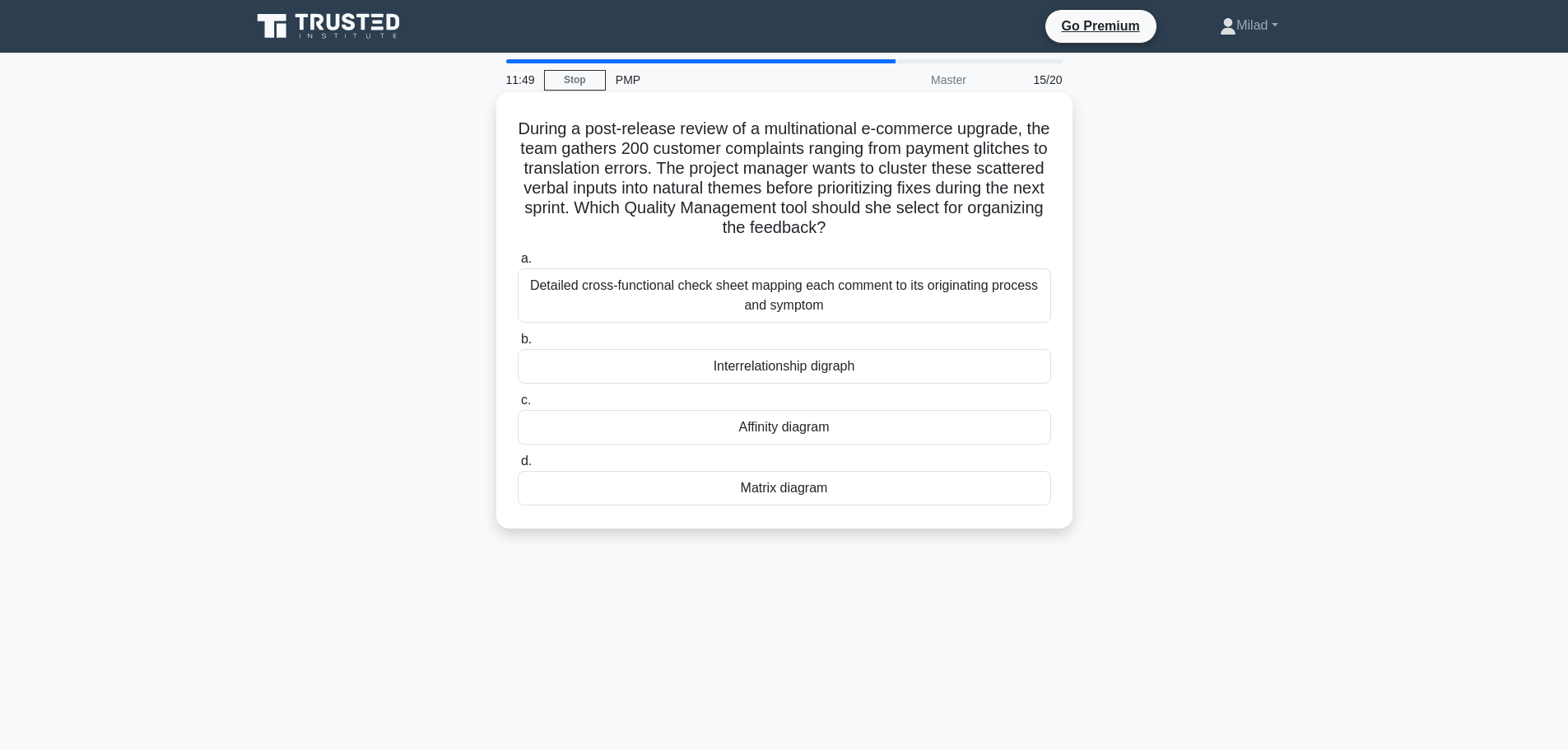
click at [691, 427] on div "Affinity diagram" at bounding box center [784, 427] width 533 height 34
click at [518, 406] on input "c. Affinity diagram" at bounding box center [518, 400] width 0 height 10
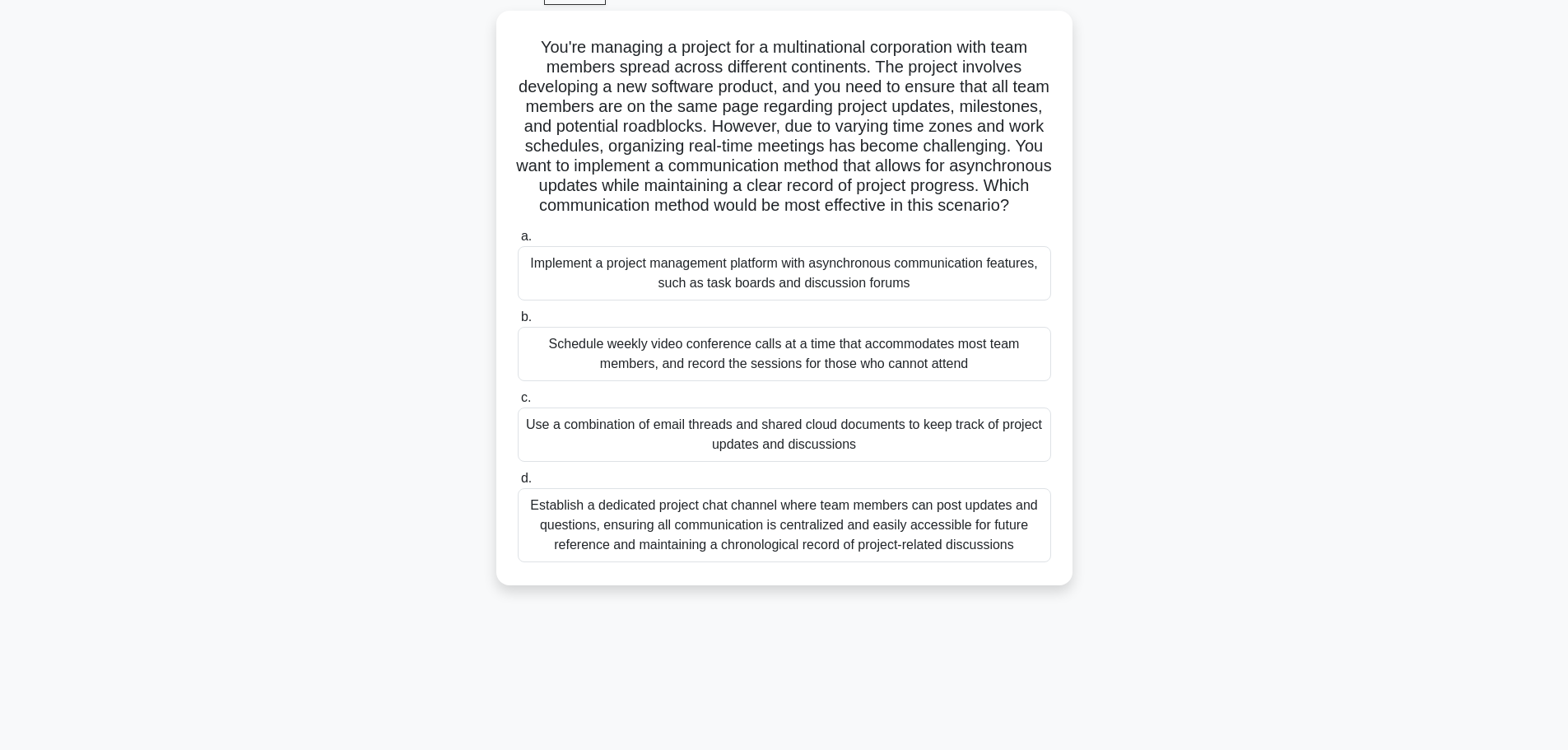
scroll to position [57, 0]
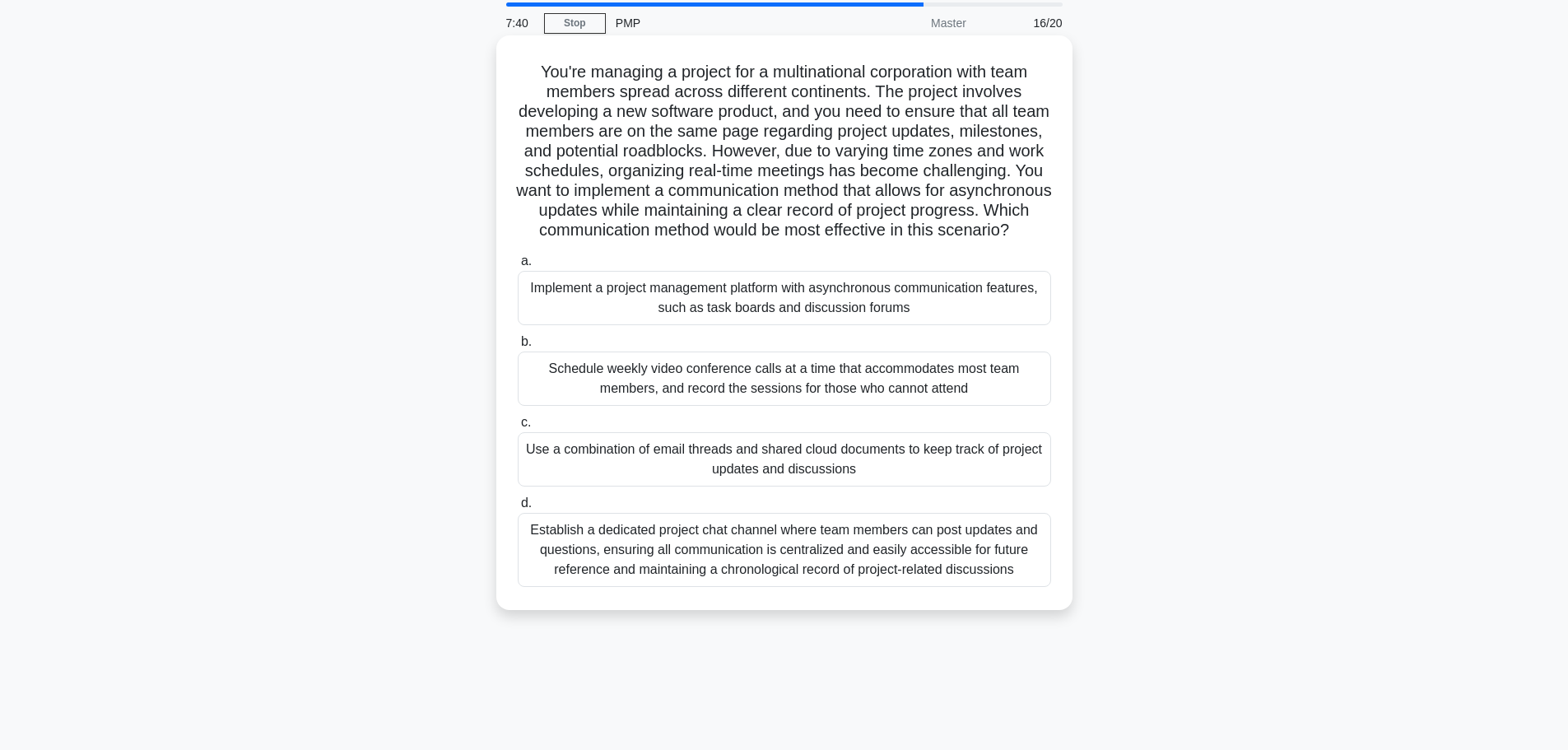
drag, startPoint x: 541, startPoint y: 90, endPoint x: 755, endPoint y: 249, distance: 266.6
click at [1104, 593] on div "You're managing a project for a multinational corporation with team members spr…" at bounding box center [784, 336] width 1086 height 594
copy div "You're managing a project for a multinational corporation with team members spr…"
click at [902, 241] on h5 "You're managing a project for a multinational corporation with team members spr…" at bounding box center [784, 151] width 536 height 179
click at [595, 325] on div "Implement a project management platform with asynchronous communication feature…" at bounding box center [784, 297] width 533 height 54
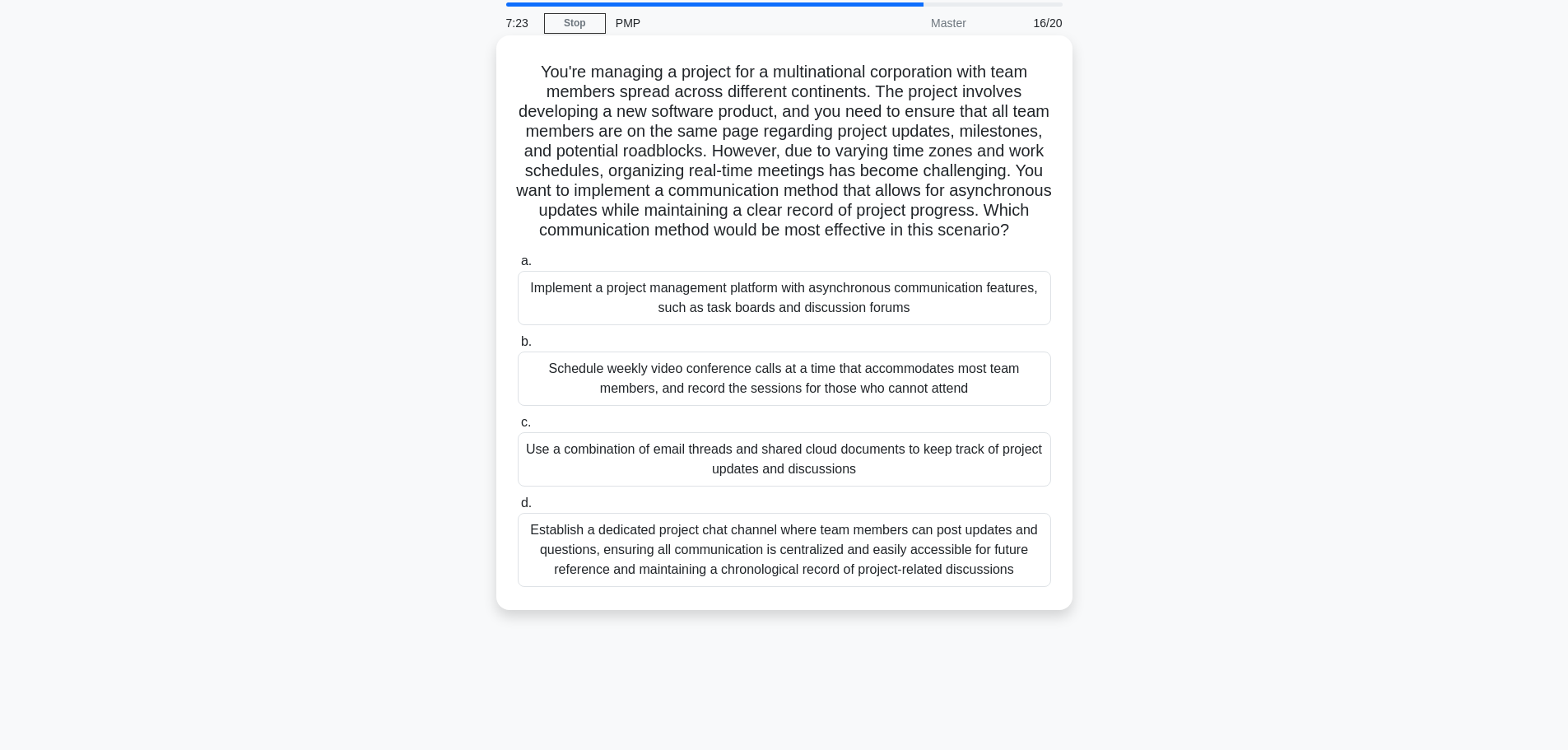
click at [518, 267] on input "a. Implement a project management platform with asynchronous communication feat…" at bounding box center [518, 261] width 0 height 10
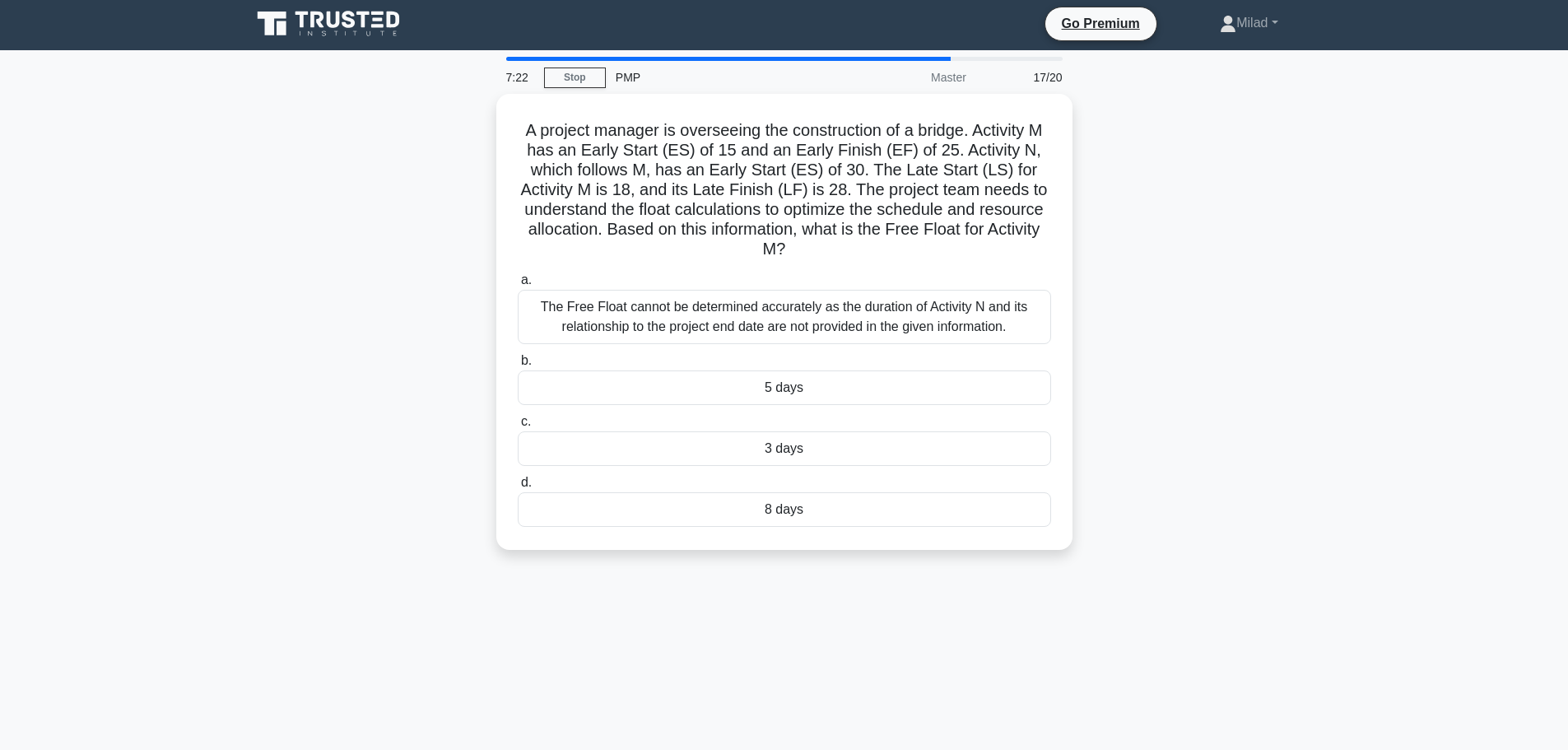
scroll to position [0, 0]
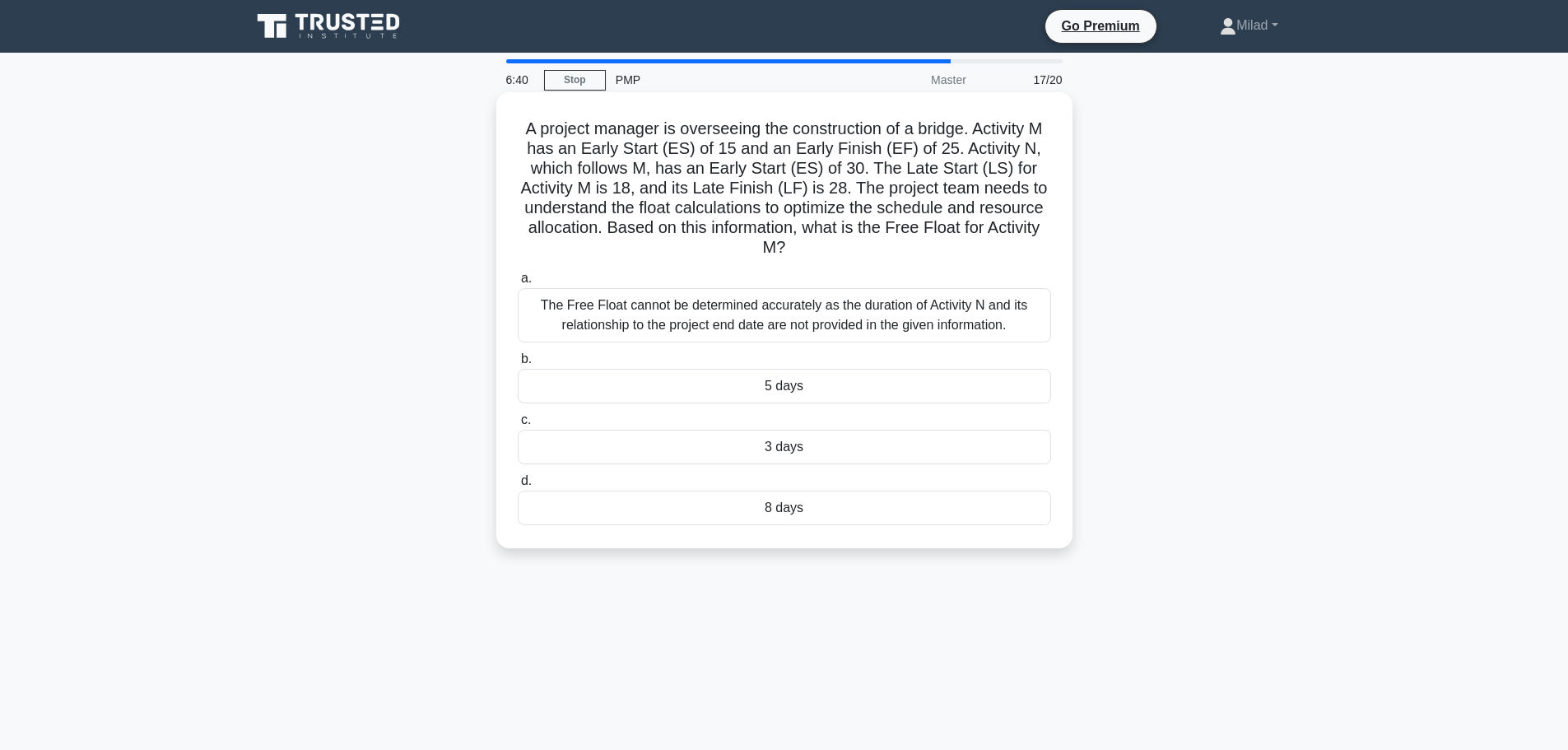
click at [729, 384] on div "5 days" at bounding box center [784, 386] width 533 height 34
click at [518, 365] on input "b. 5 days" at bounding box center [518, 359] width 0 height 10
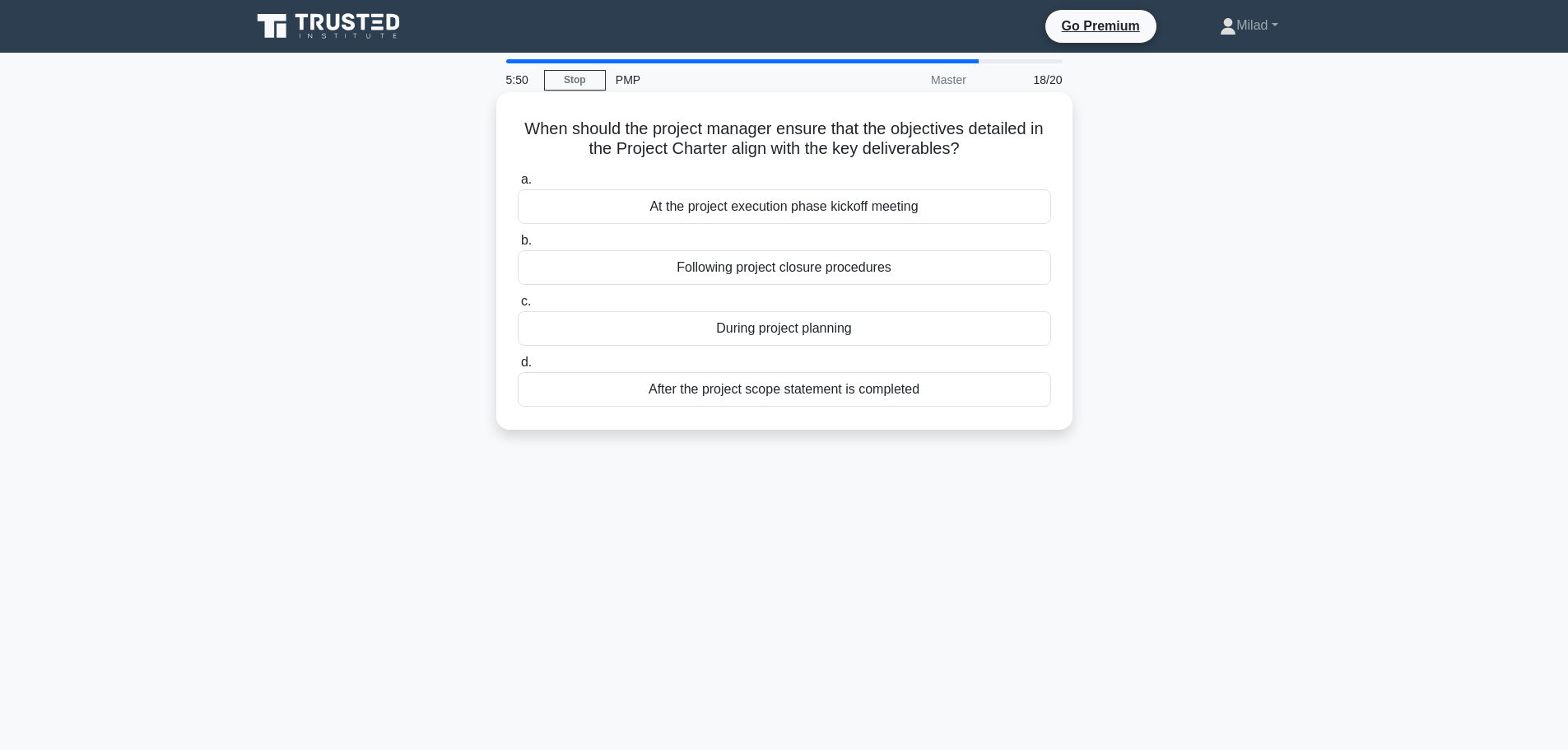
click at [616, 333] on div "During project planning" at bounding box center [784, 328] width 533 height 34
click at [518, 307] on input "c. During project planning" at bounding box center [518, 302] width 0 height 10
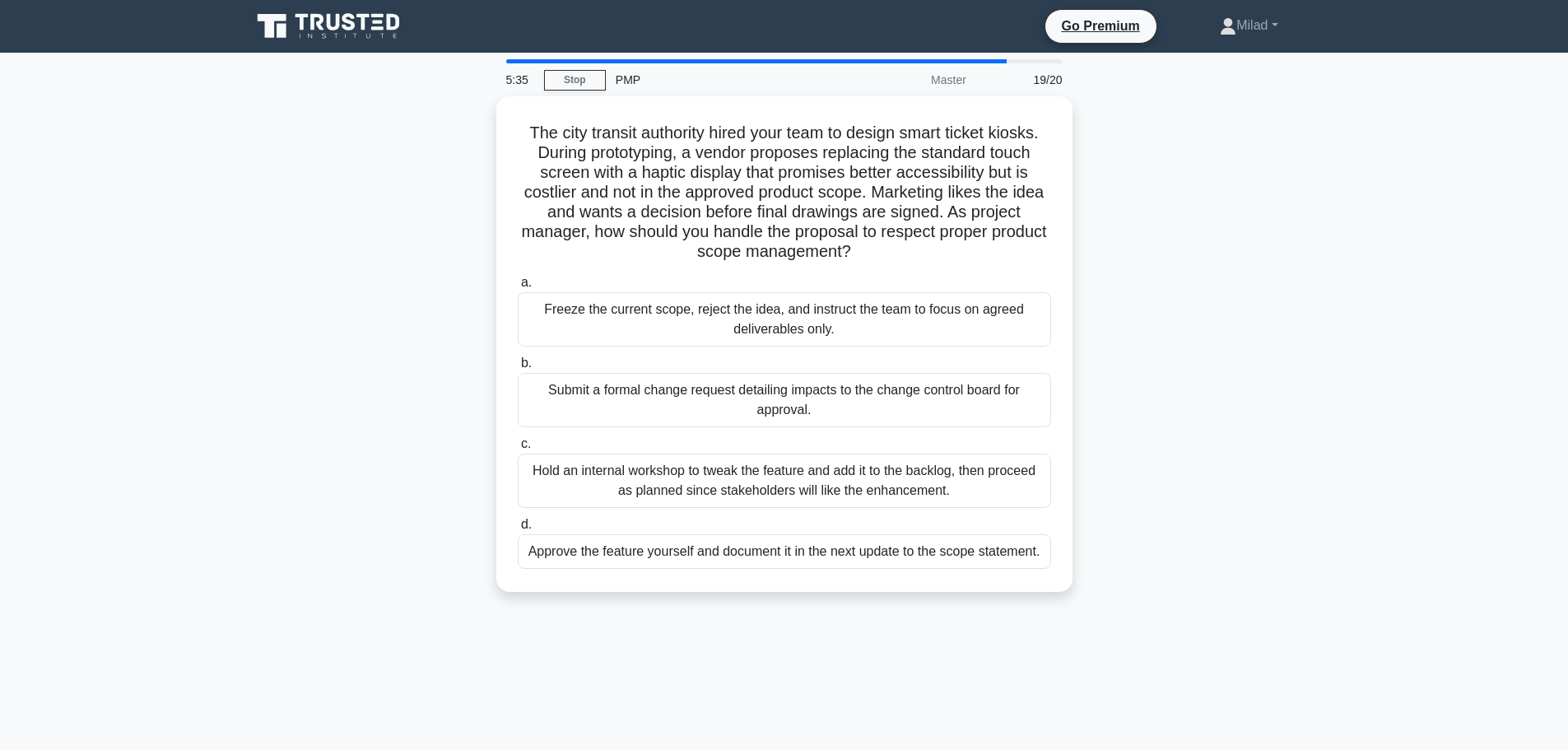
scroll to position [82, 0]
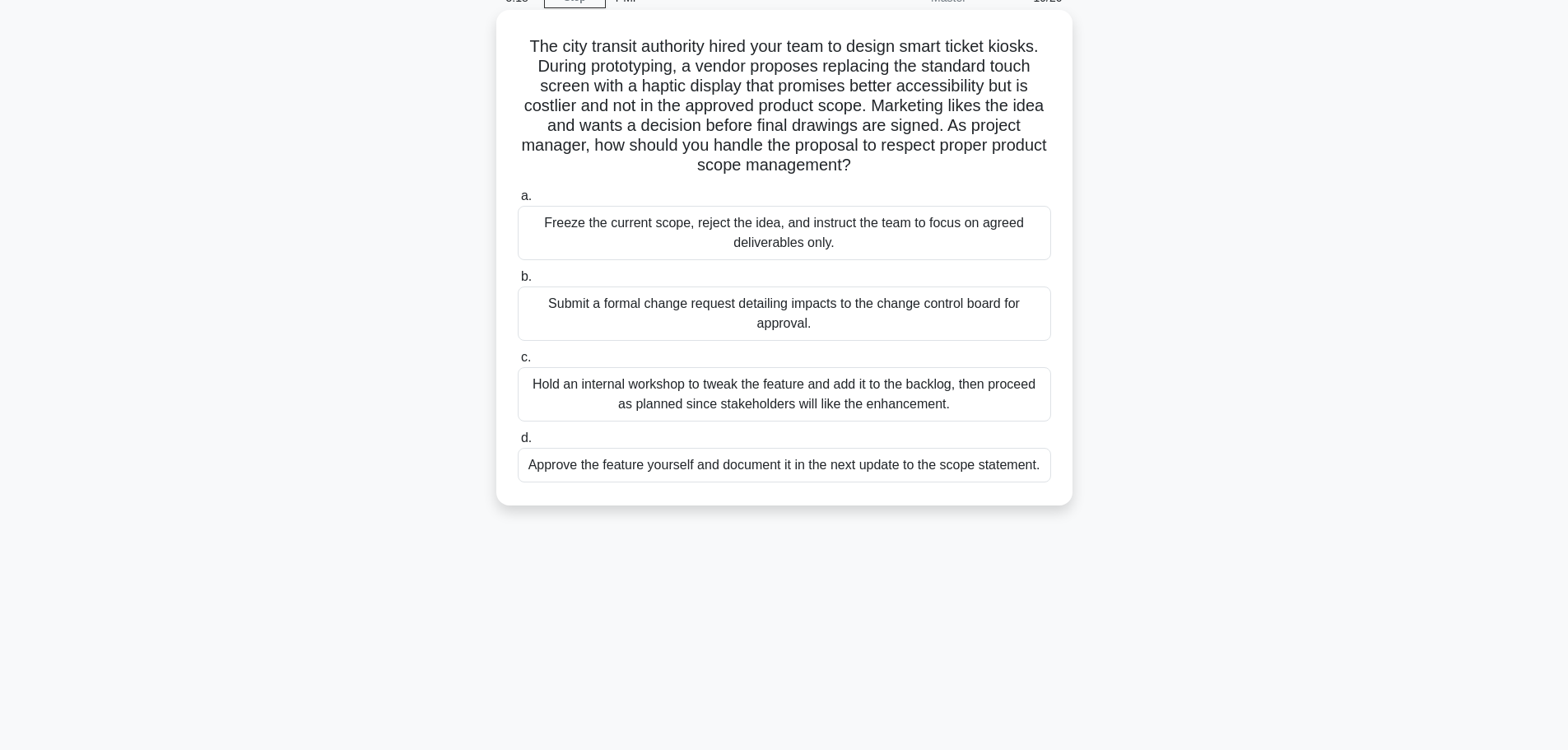
click at [566, 324] on div "Submit a formal change request detailing impacts to the change control board fo…" at bounding box center [784, 313] width 533 height 54
click at [518, 282] on input "b. Submit a formal change request detailing impacts to the change control board…" at bounding box center [518, 277] width 0 height 10
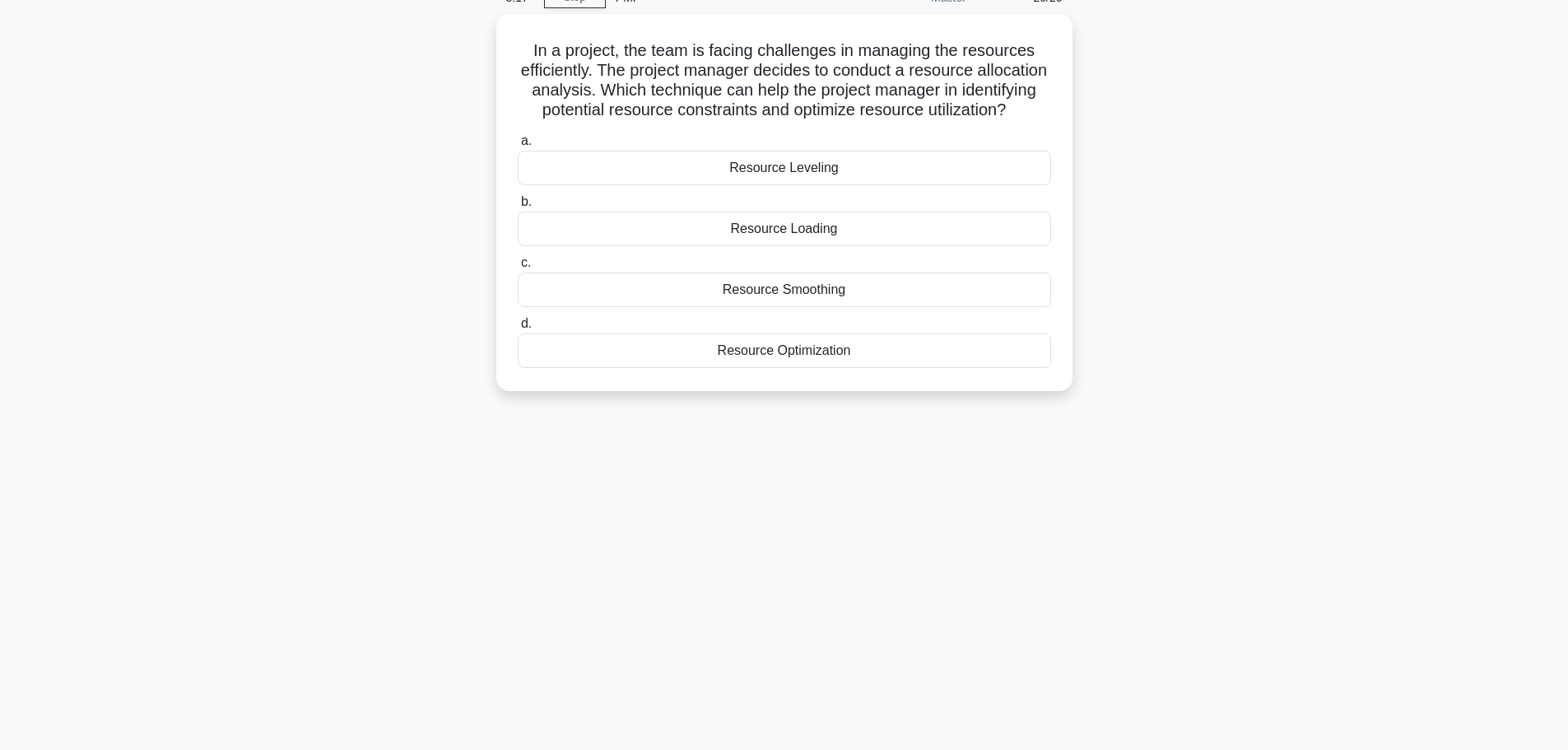
scroll to position [0, 0]
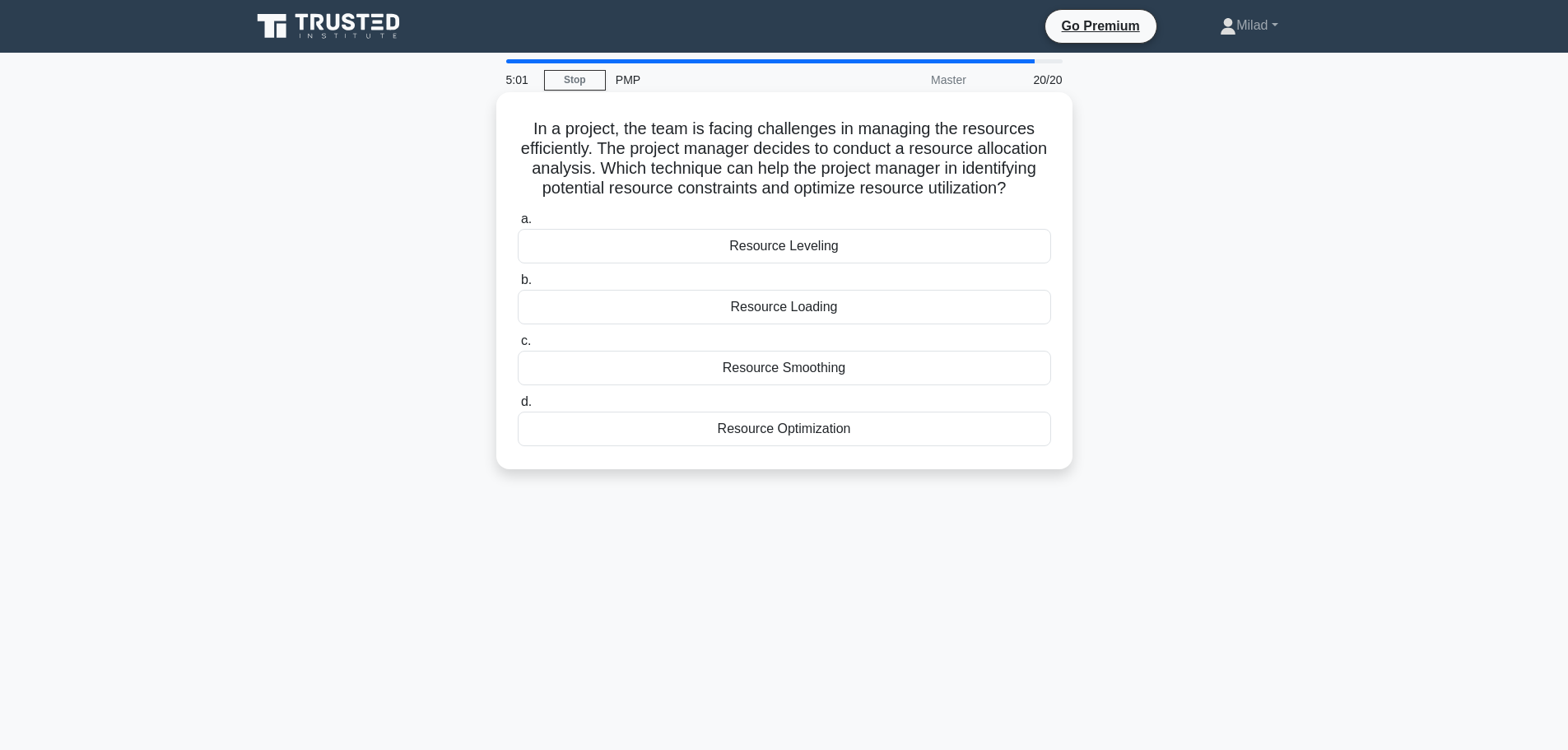
click at [655, 263] on div "Resource Leveling" at bounding box center [784, 246] width 533 height 34
click at [518, 225] on input "a. Resource Leveling" at bounding box center [518, 219] width 0 height 10
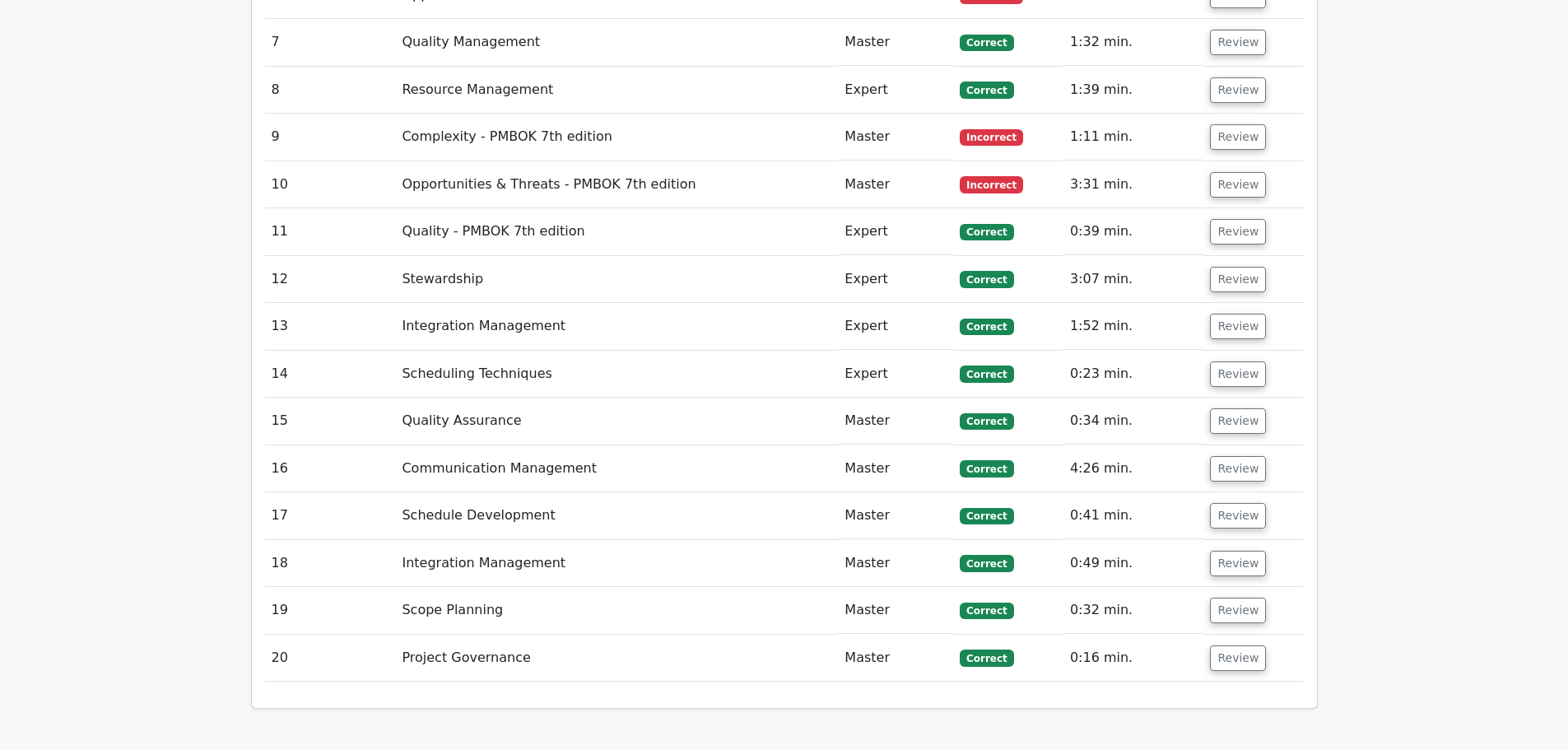
scroll to position [2387, 0]
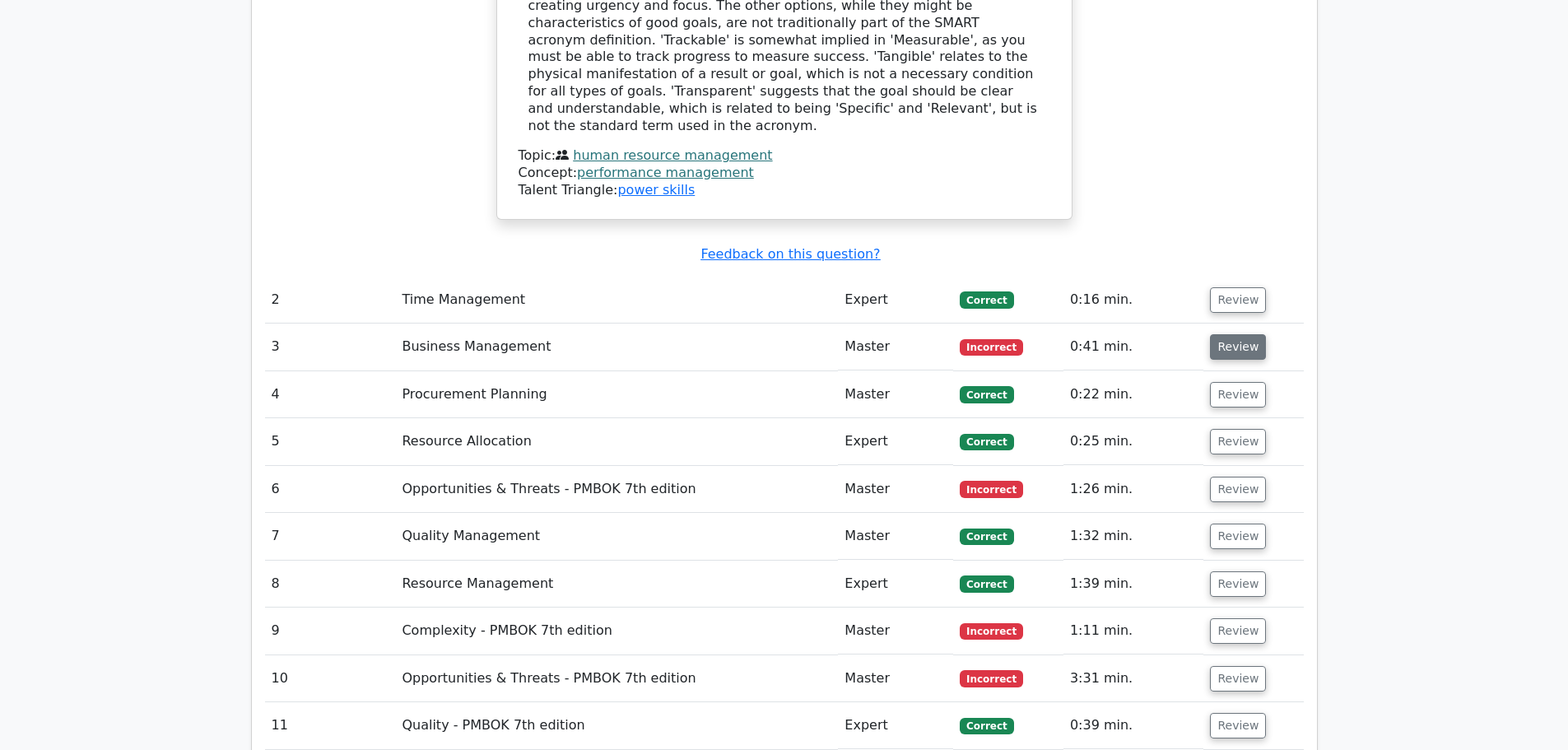
click at [1246, 334] on button "Review" at bounding box center [1237, 347] width 56 height 26
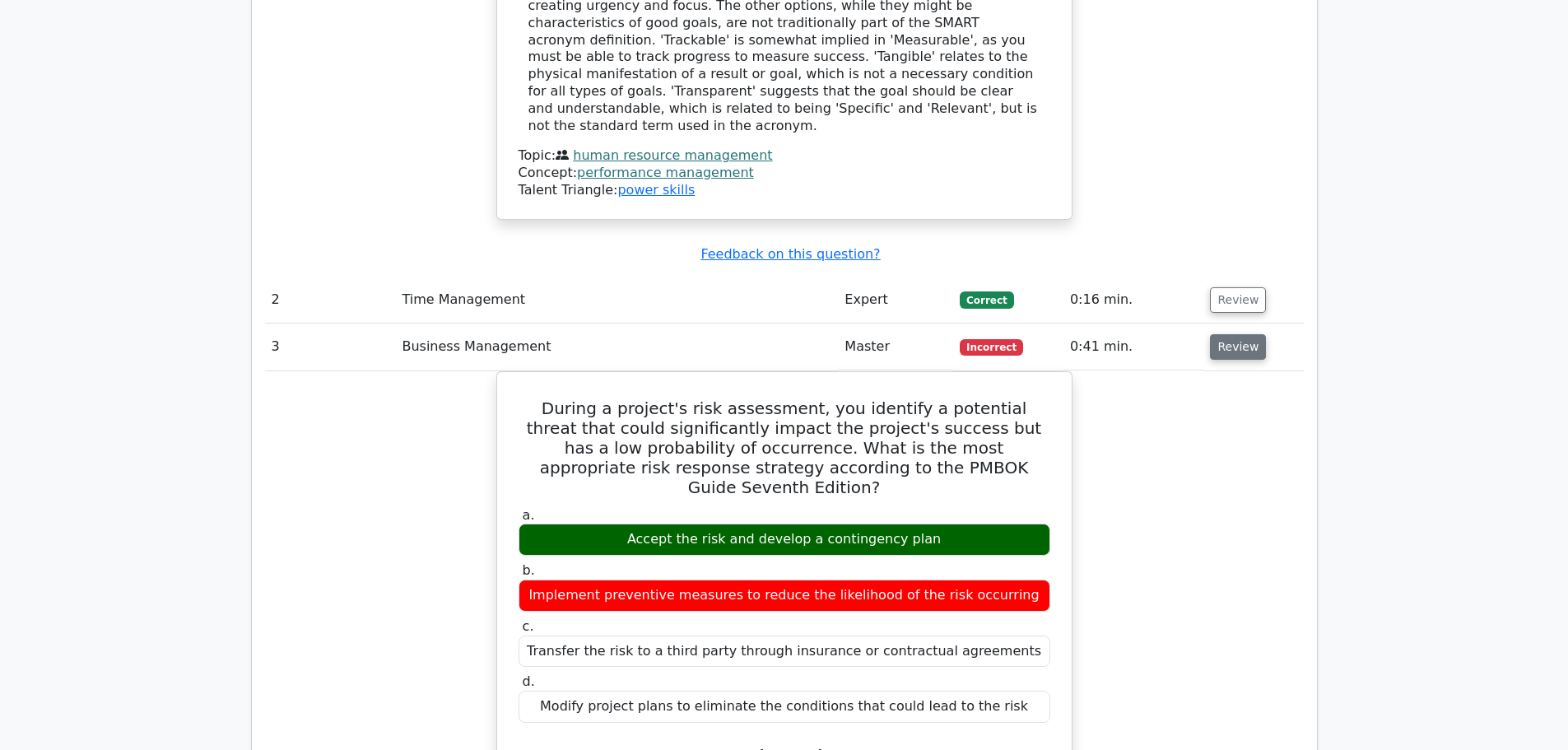
click at [1236, 334] on button "Review" at bounding box center [1237, 347] width 56 height 26
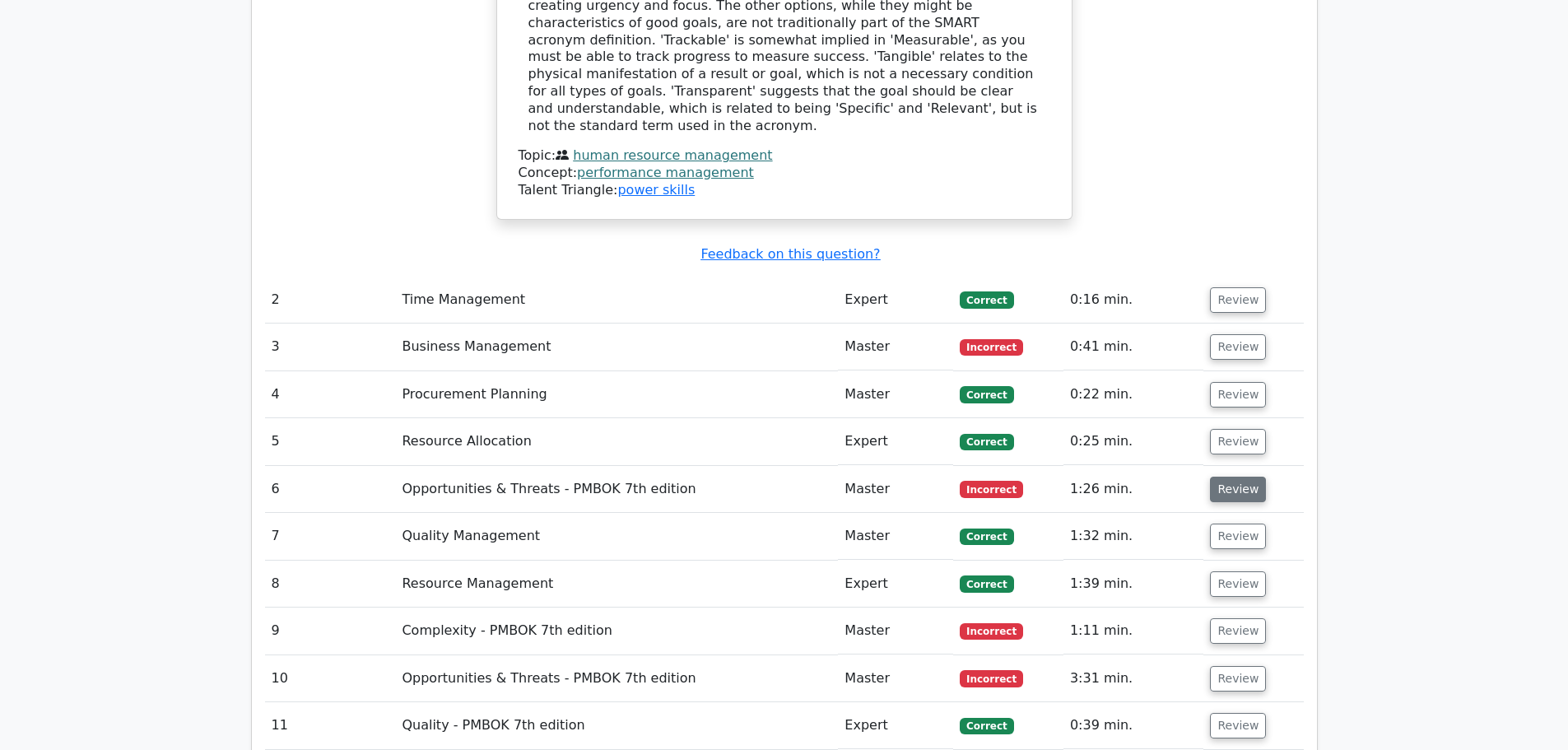
click at [1239, 477] on button "Review" at bounding box center [1237, 489] width 56 height 26
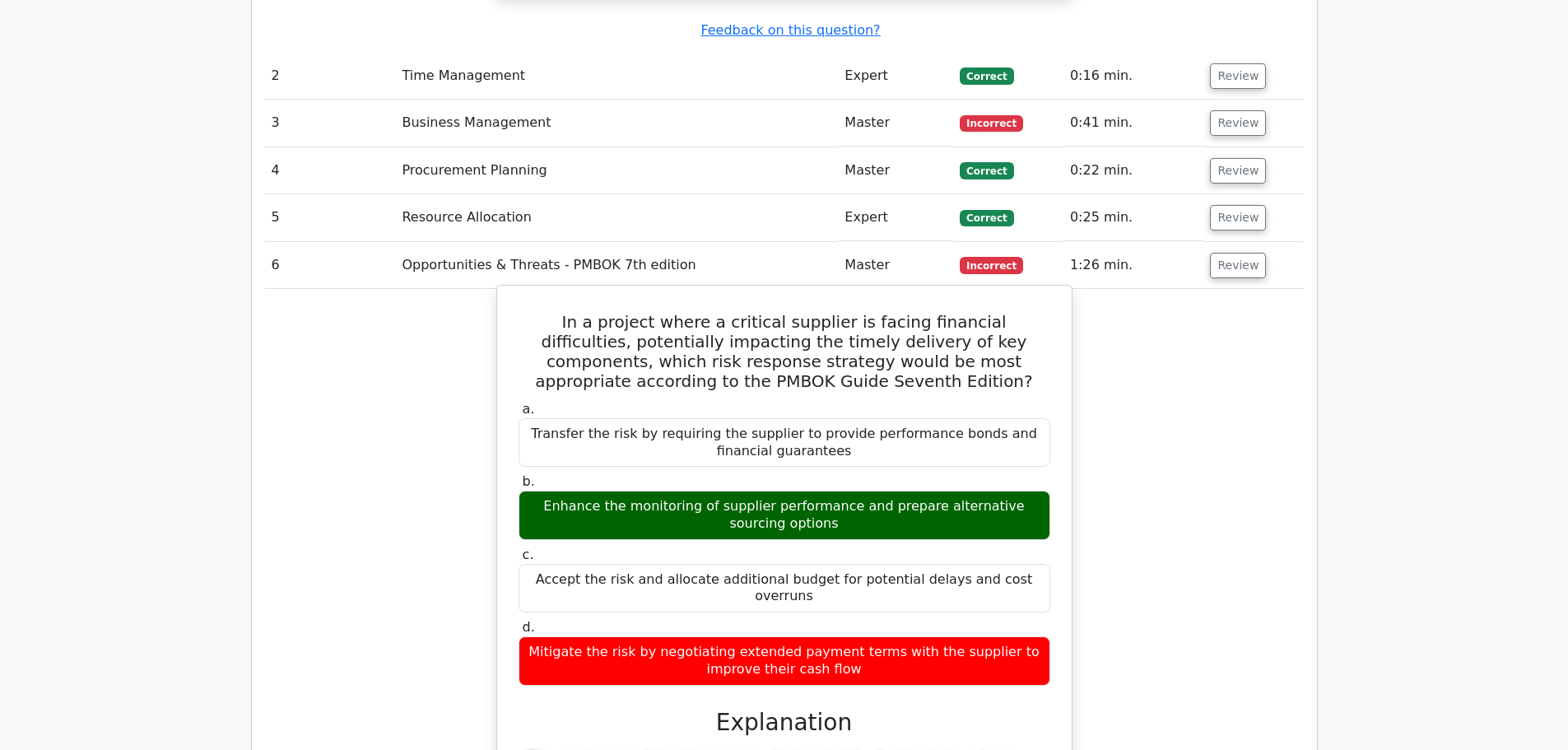
scroll to position [2635, 0]
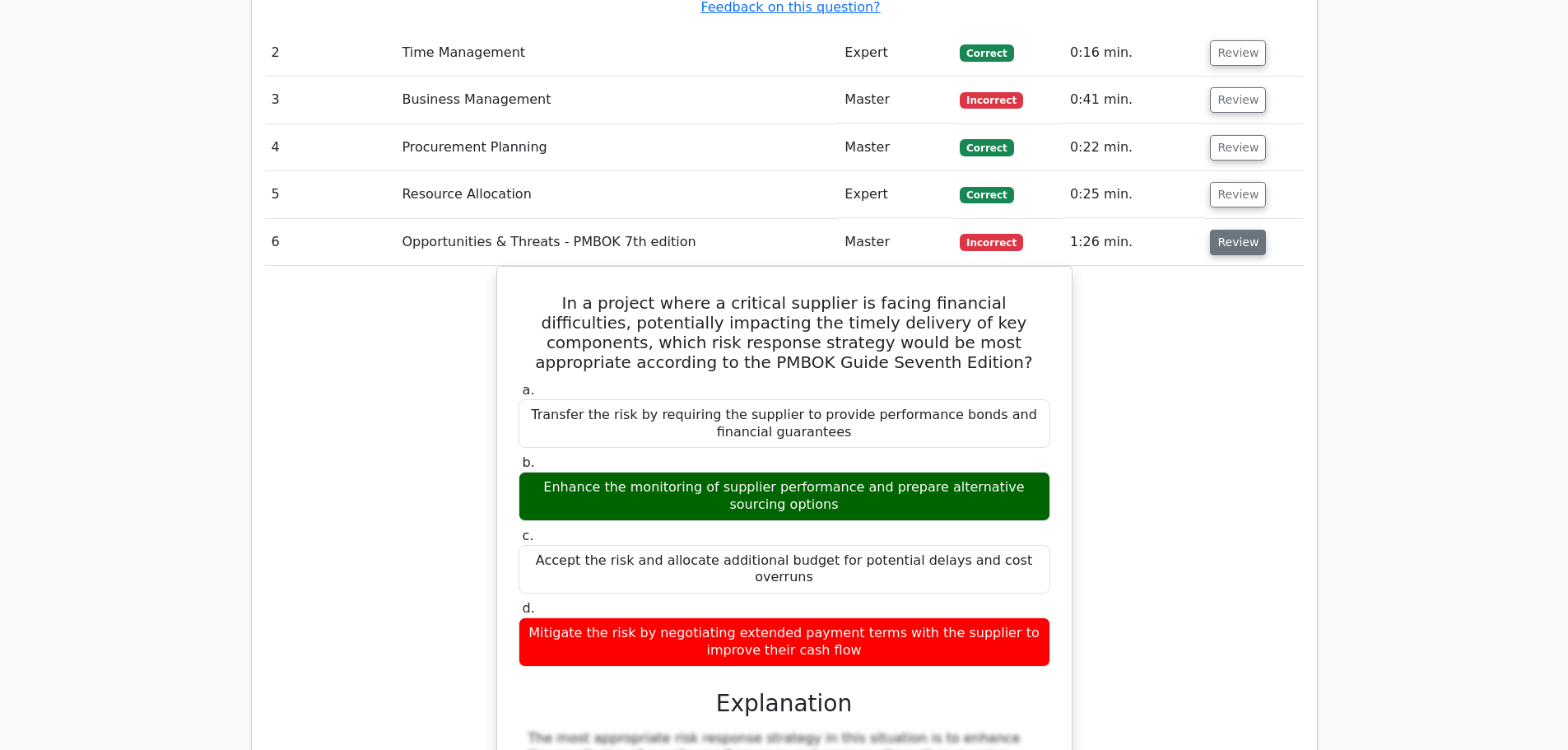
click at [1240, 230] on button "Review" at bounding box center [1237, 243] width 56 height 26
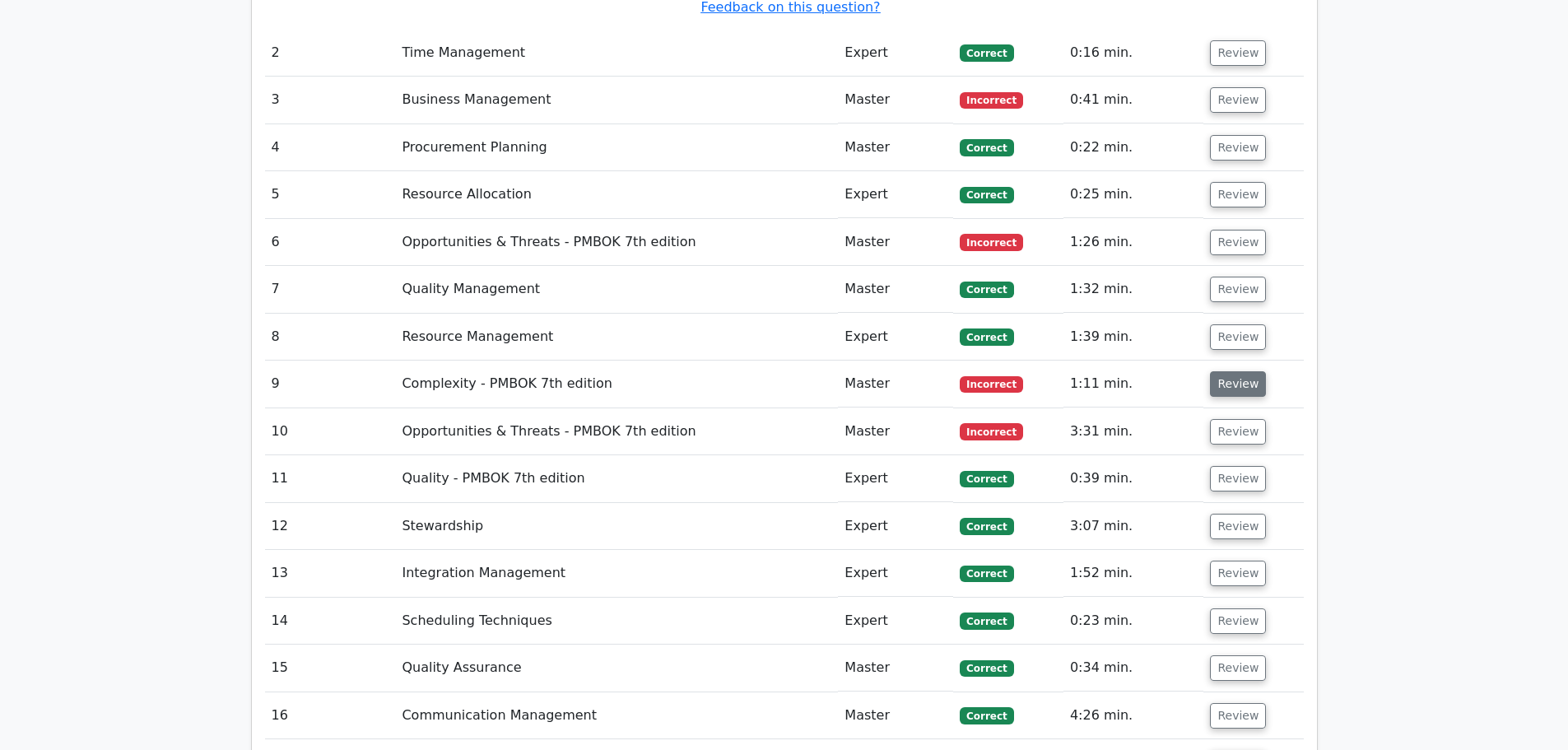
click at [1236, 371] on button "Review" at bounding box center [1237, 384] width 56 height 26
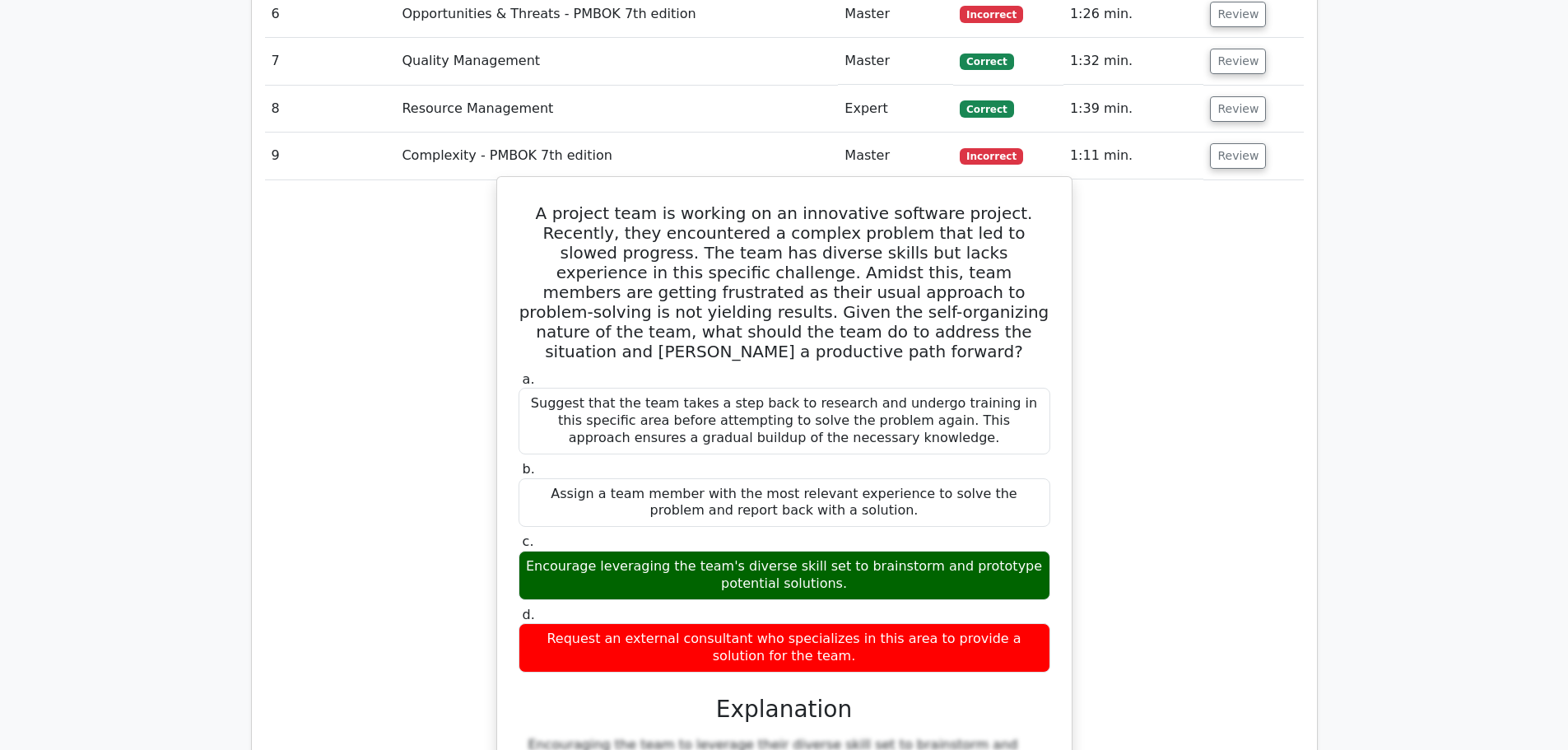
scroll to position [2882, 0]
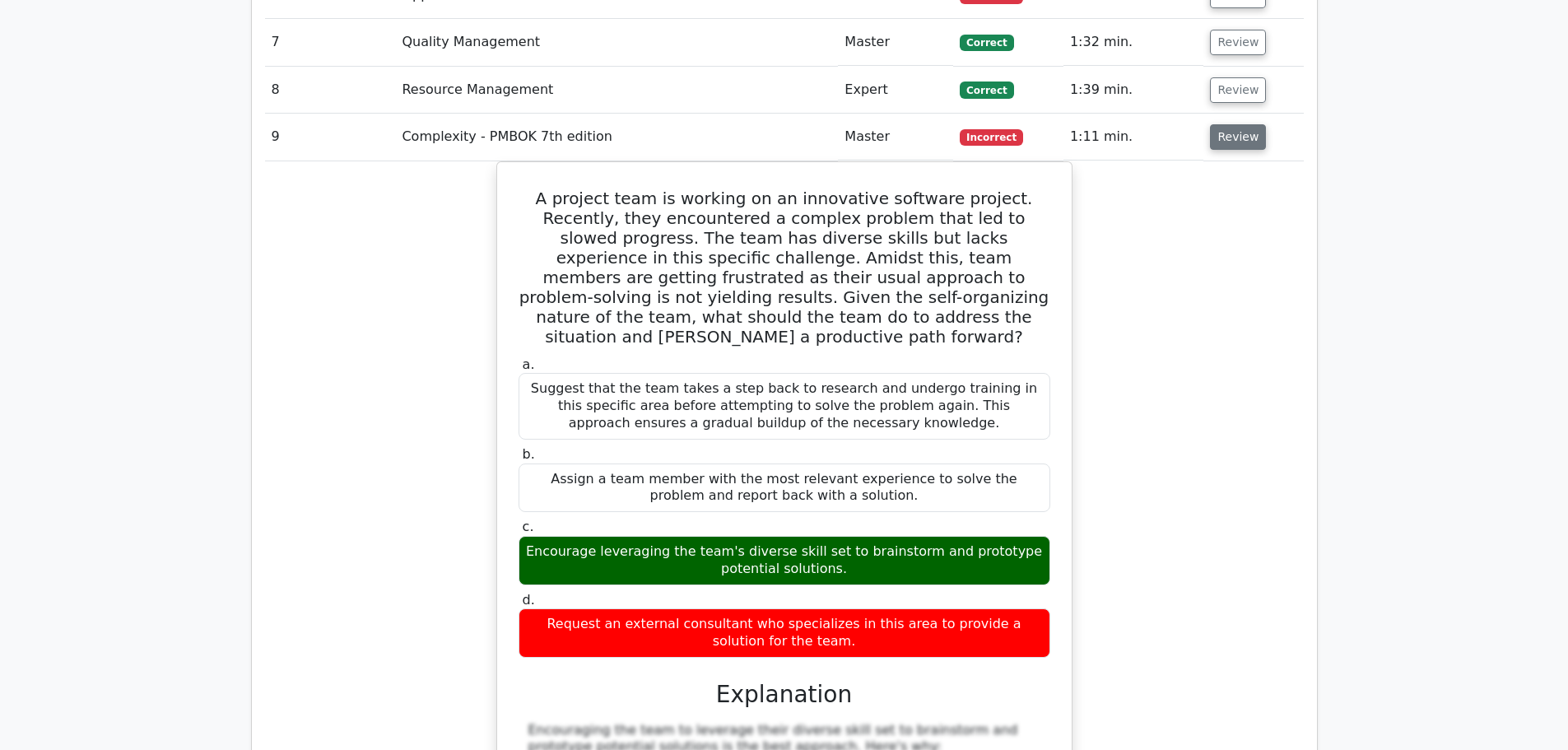
click at [1230, 124] on button "Review" at bounding box center [1237, 137] width 56 height 26
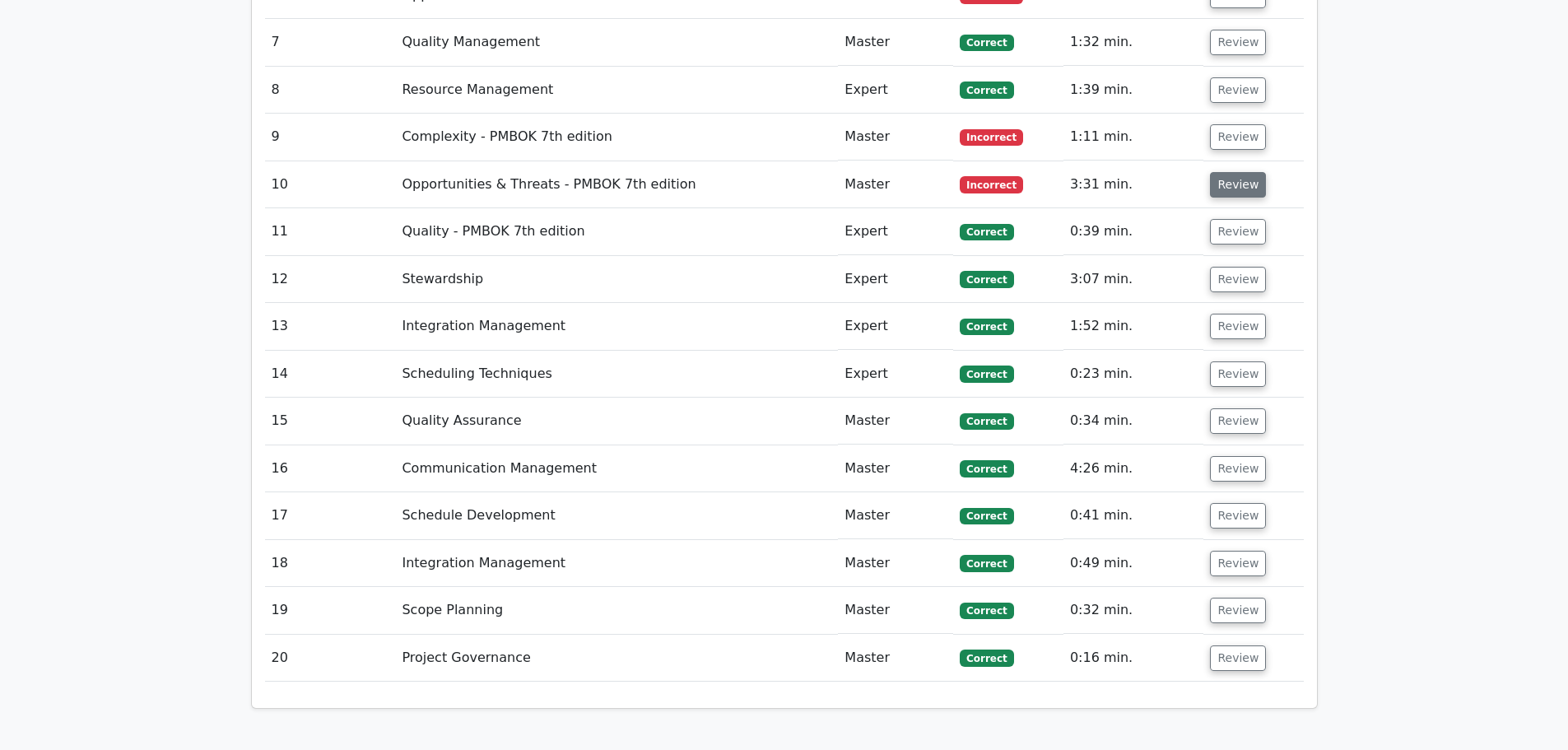
click at [1225, 172] on button "Review" at bounding box center [1237, 185] width 56 height 26
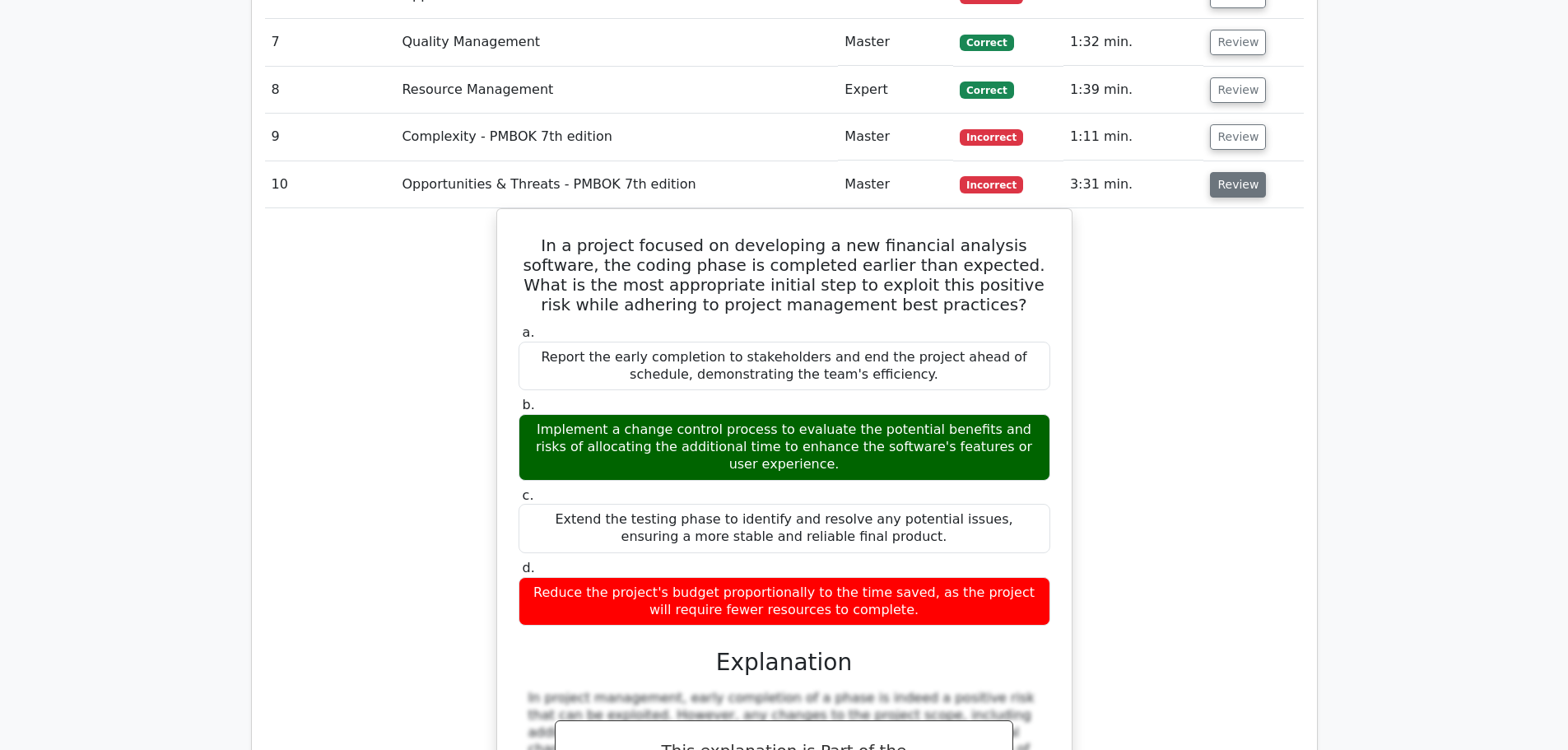
click at [1234, 172] on button "Review" at bounding box center [1237, 185] width 56 height 26
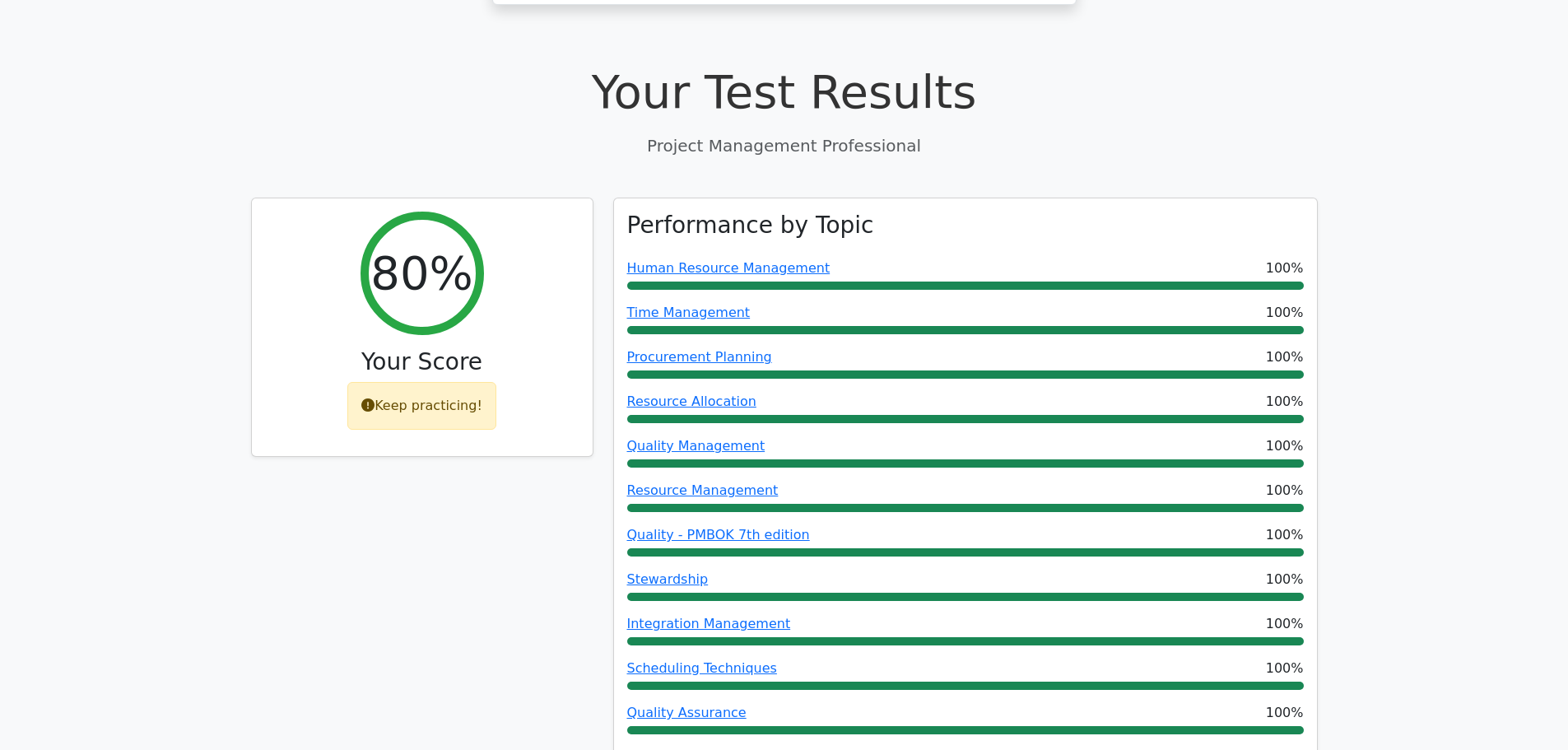
scroll to position [0, 0]
